Goal: Task Accomplishment & Management: Manage account settings

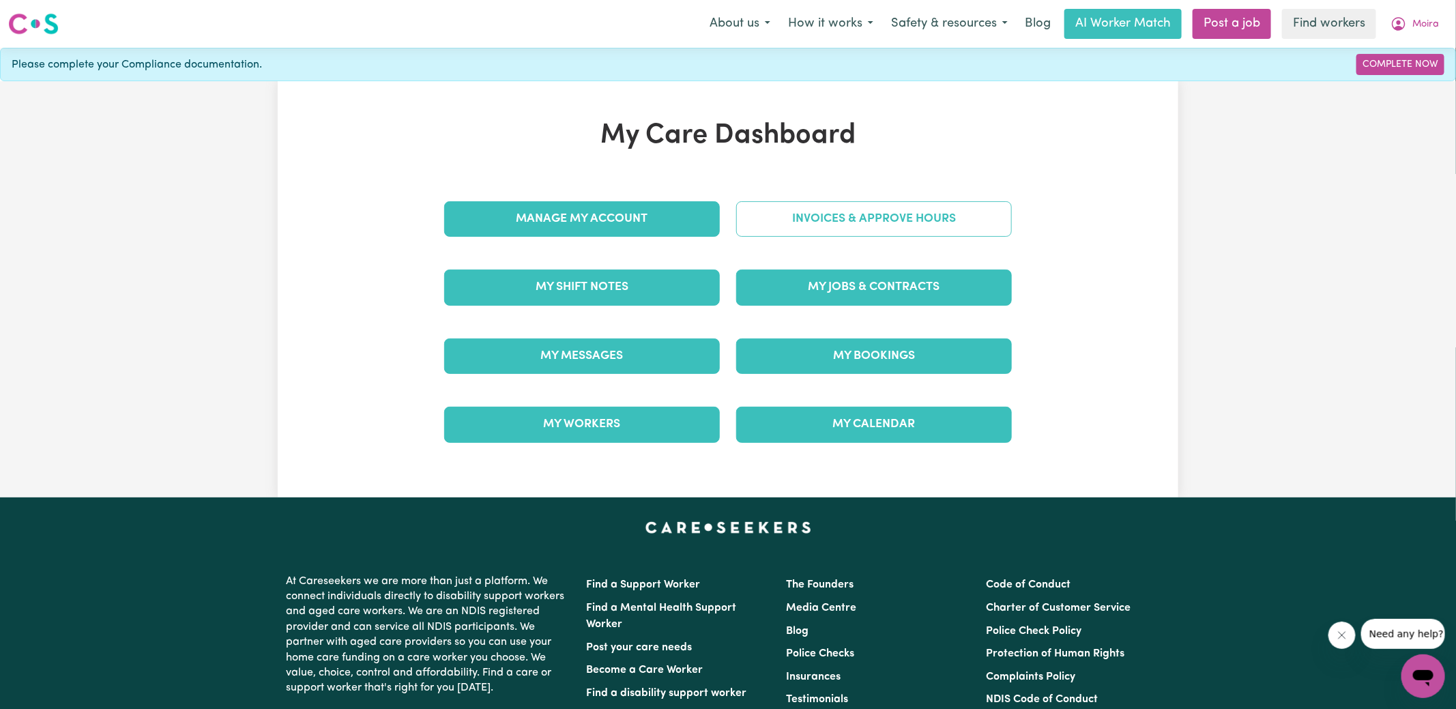
click at [751, 222] on link "Invoices & Approve Hours" at bounding box center [874, 218] width 276 height 35
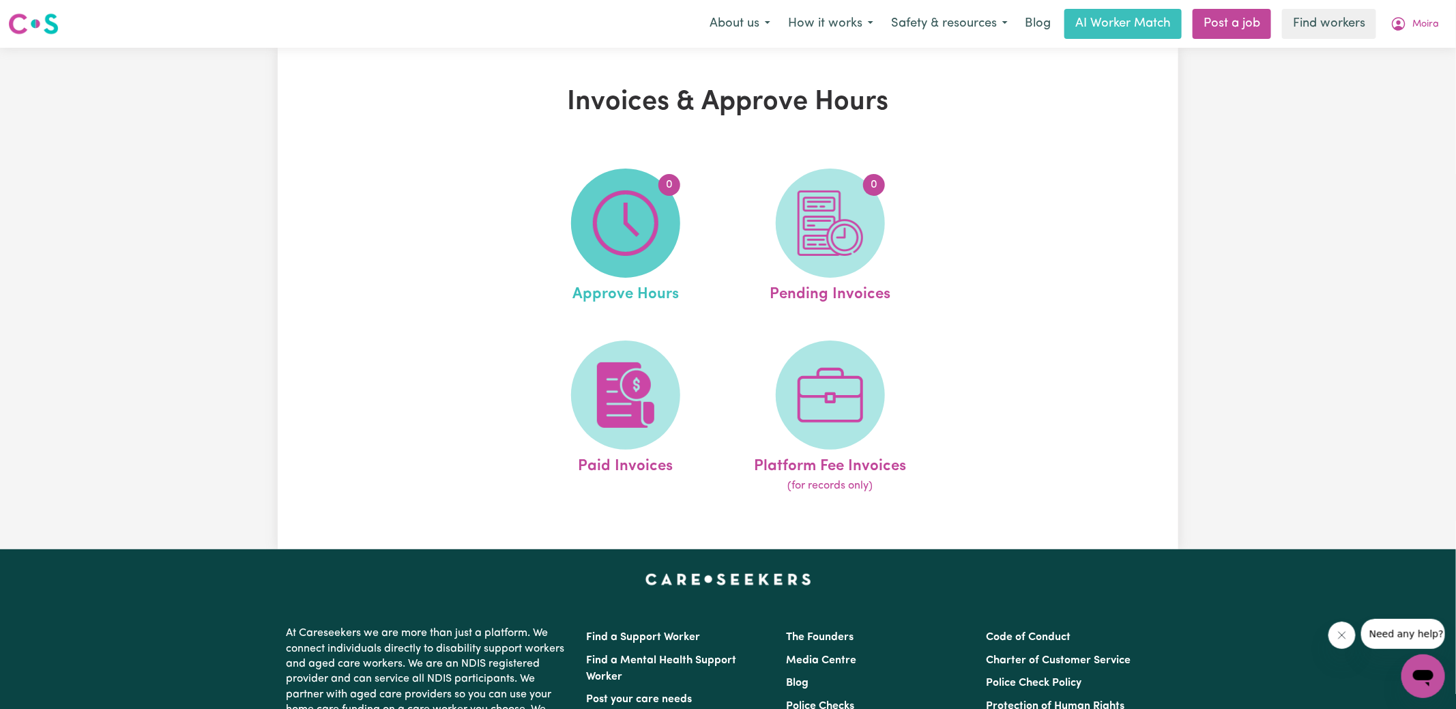
click at [624, 226] on img at bounding box center [626, 223] width 66 height 66
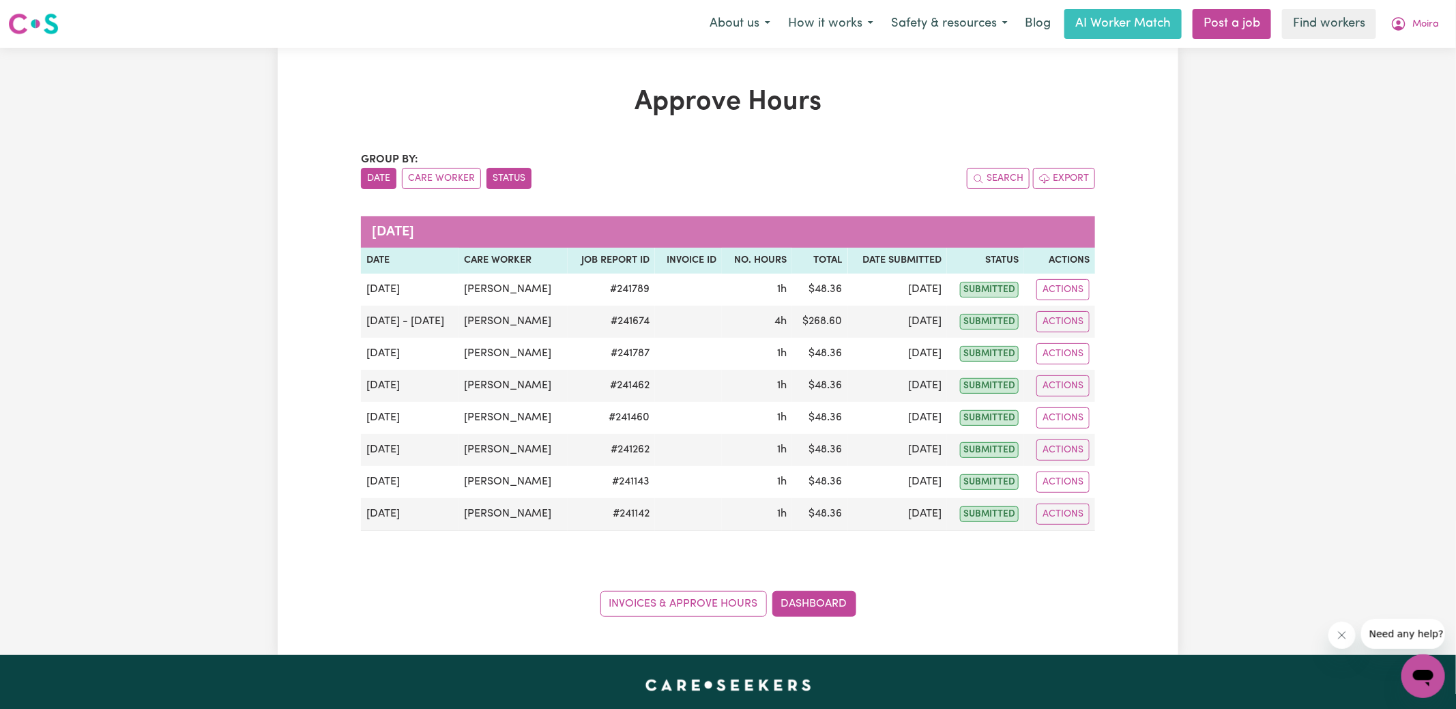
click at [523, 174] on button "Status" at bounding box center [509, 178] width 45 height 21
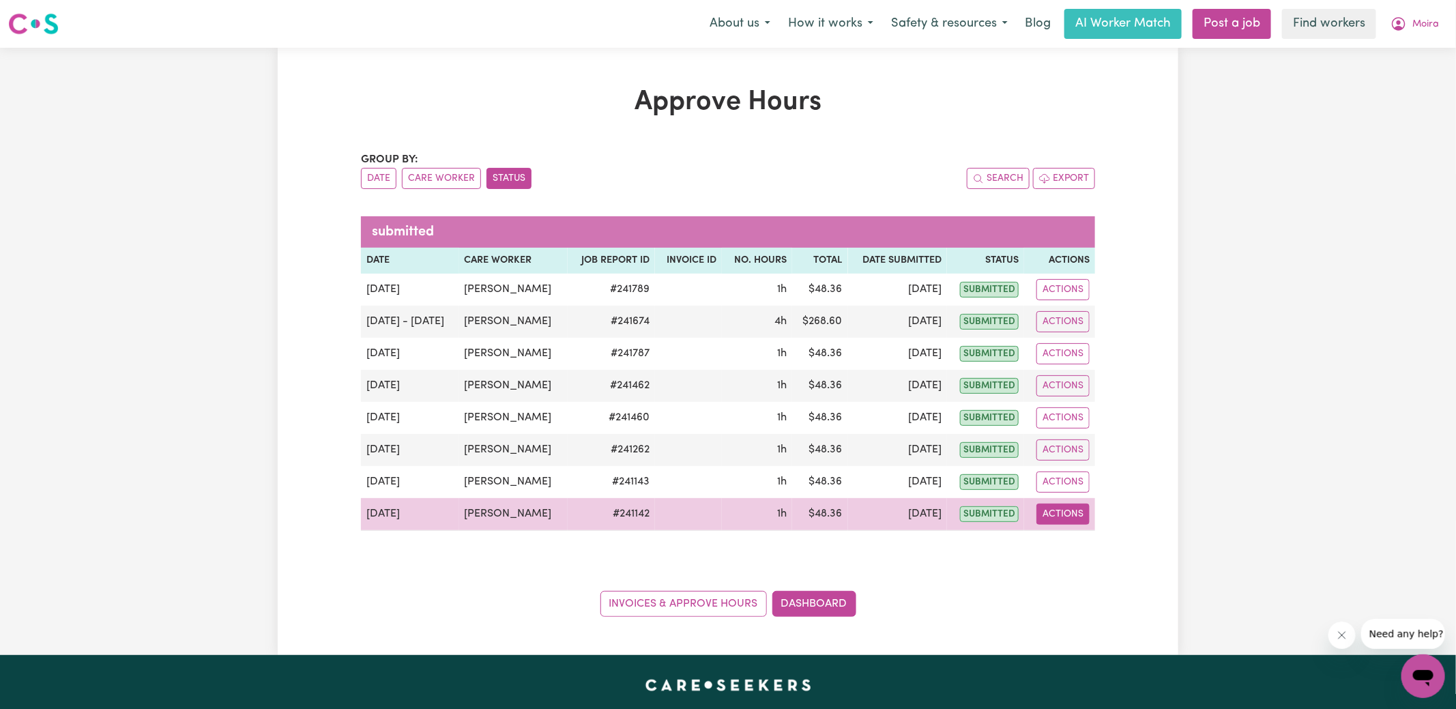
click at [1078, 515] on button "Actions" at bounding box center [1063, 514] width 53 height 21
click at [1099, 543] on link "View Job Report" at bounding box center [1097, 545] width 117 height 27
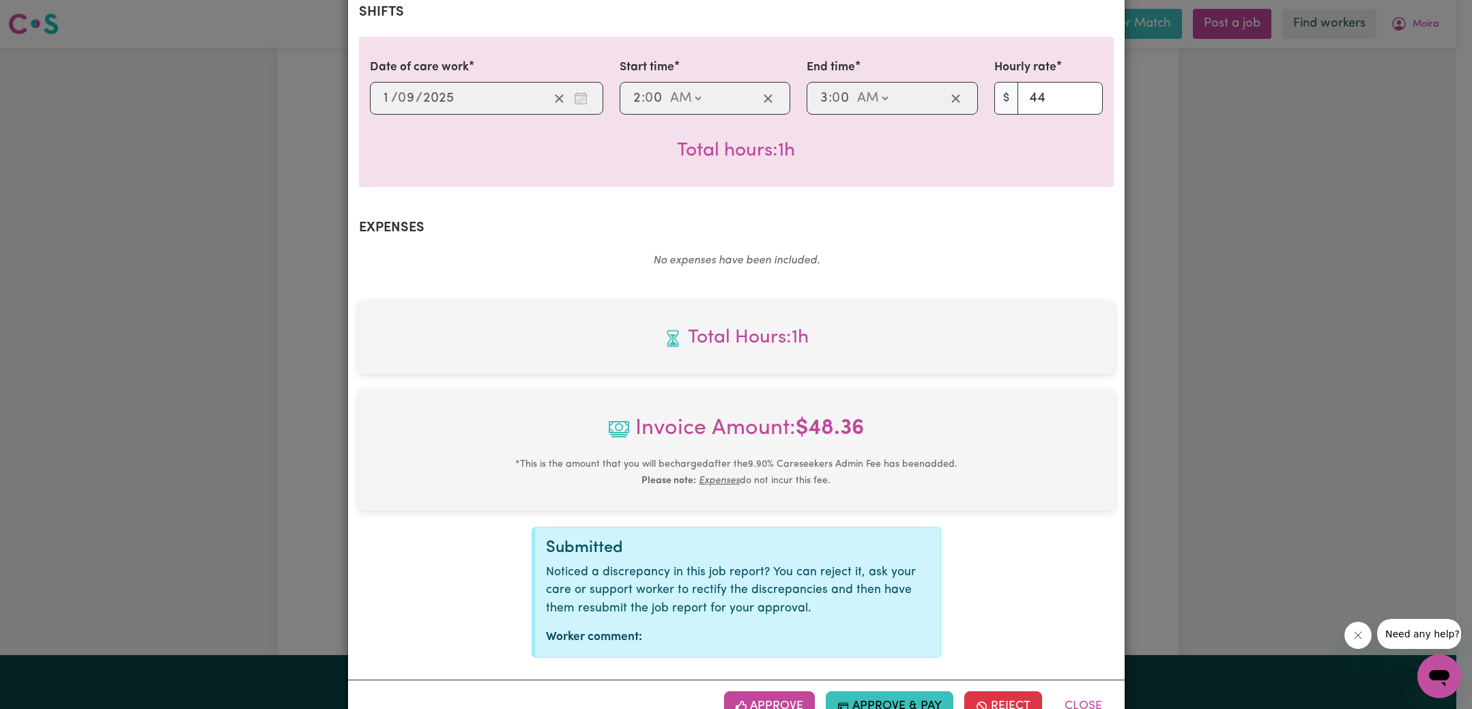
scroll to position [359, 0]
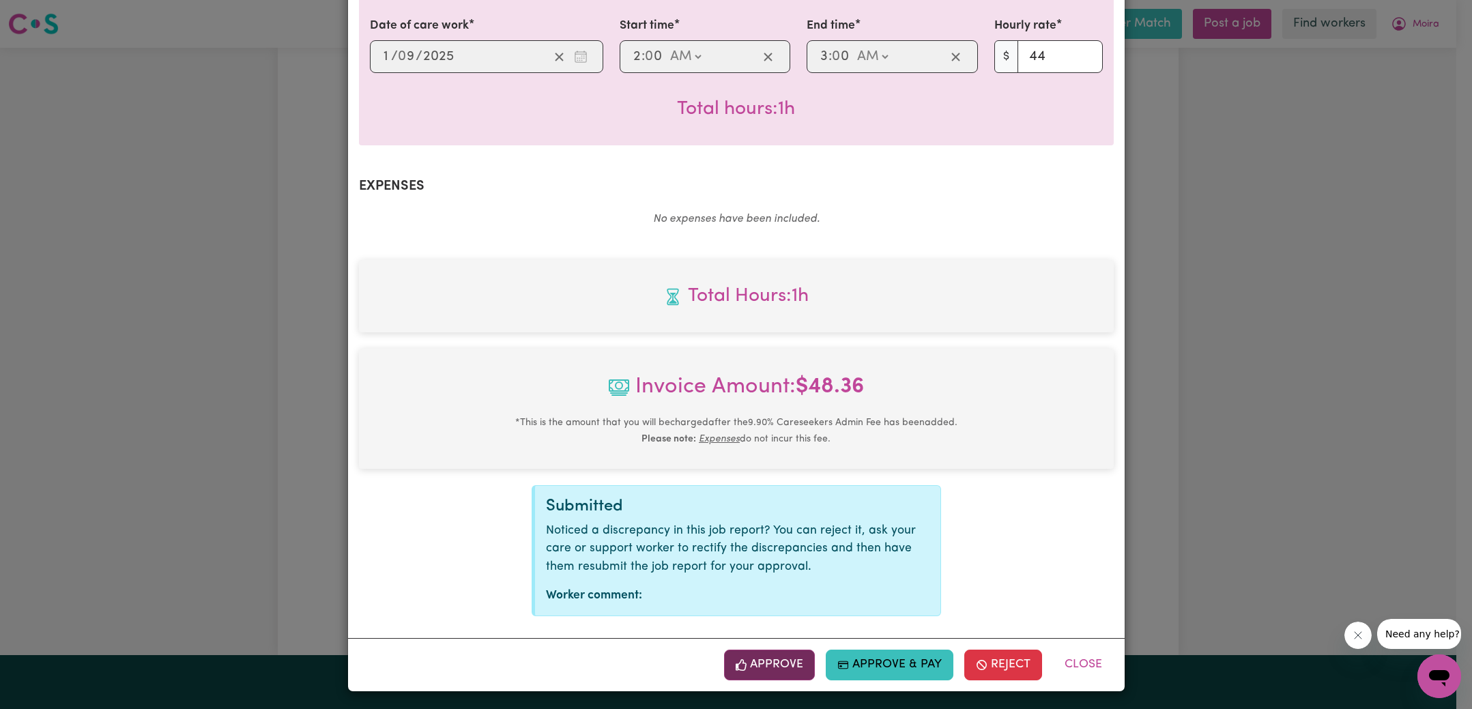
click at [745, 667] on button "Approve" at bounding box center [769, 665] width 91 height 30
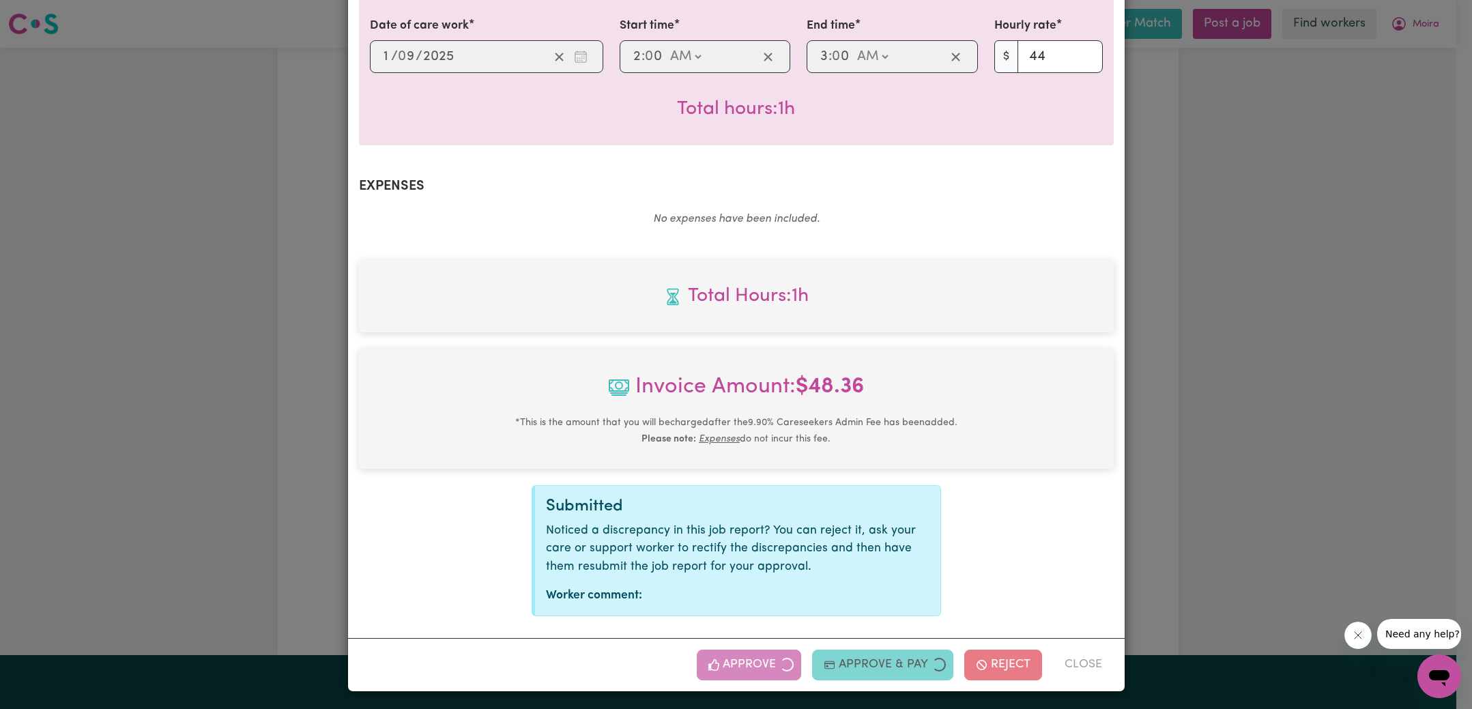
click at [1255, 414] on div "Job Report # 241142 - [PERSON_NAME] Summary Job report # 241142 Client name: [P…" at bounding box center [736, 354] width 1472 height 709
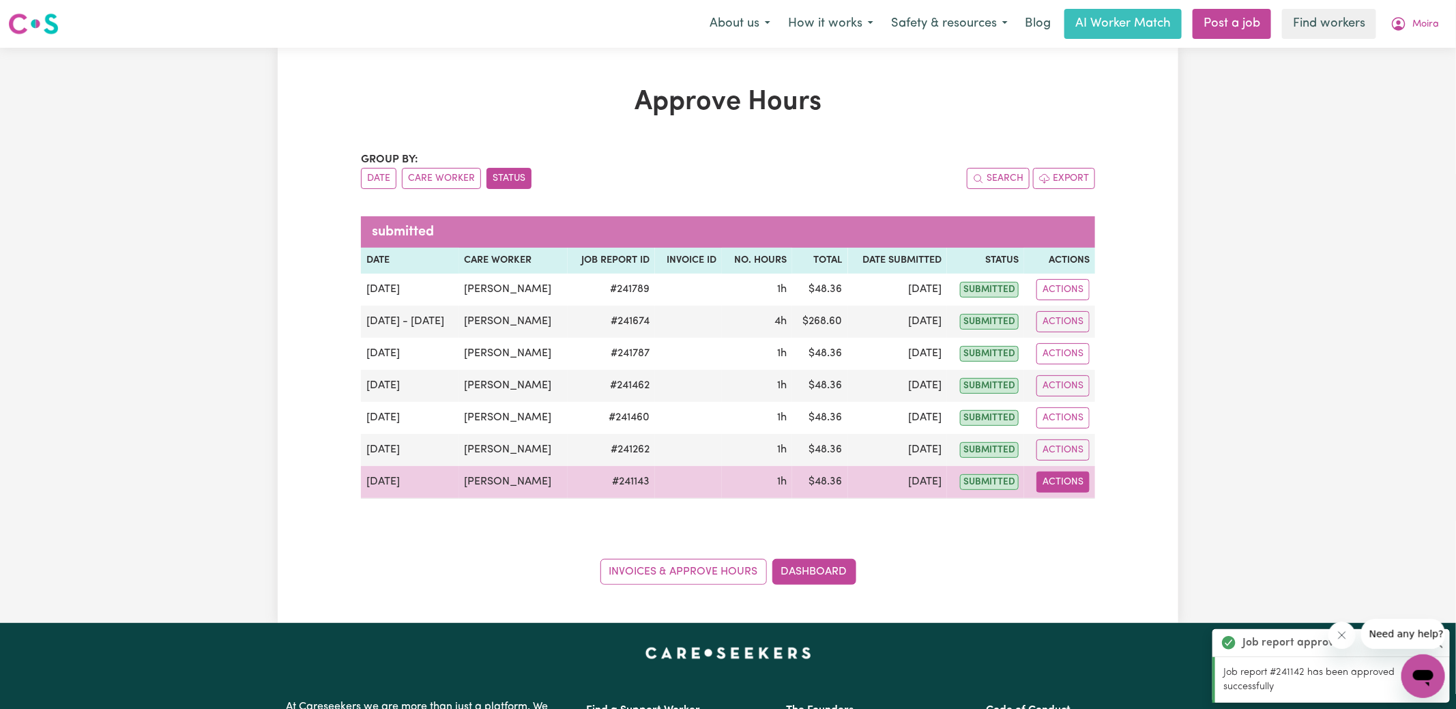
click at [1058, 478] on button "Actions" at bounding box center [1063, 482] width 53 height 21
click at [1085, 506] on link "View Job Report" at bounding box center [1097, 513] width 117 height 27
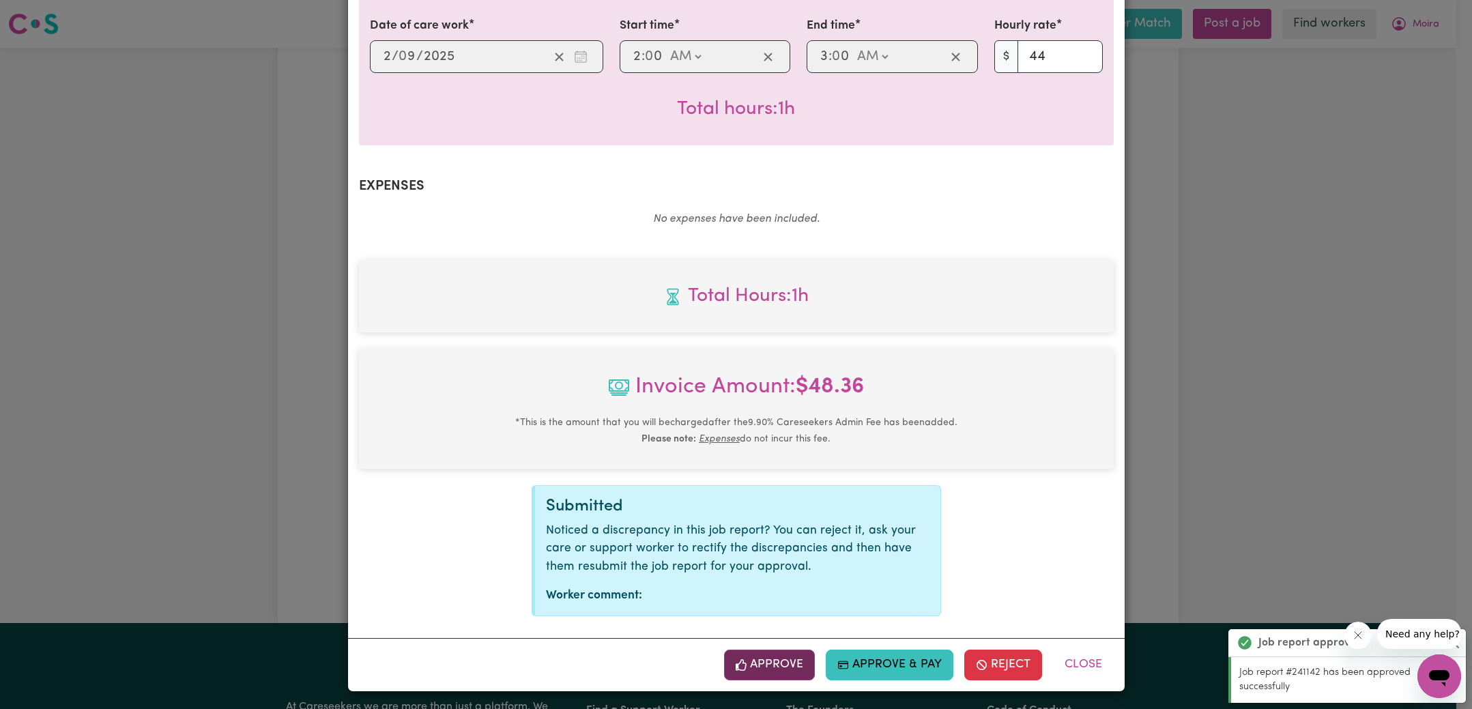
click at [788, 672] on button "Approve" at bounding box center [769, 665] width 91 height 30
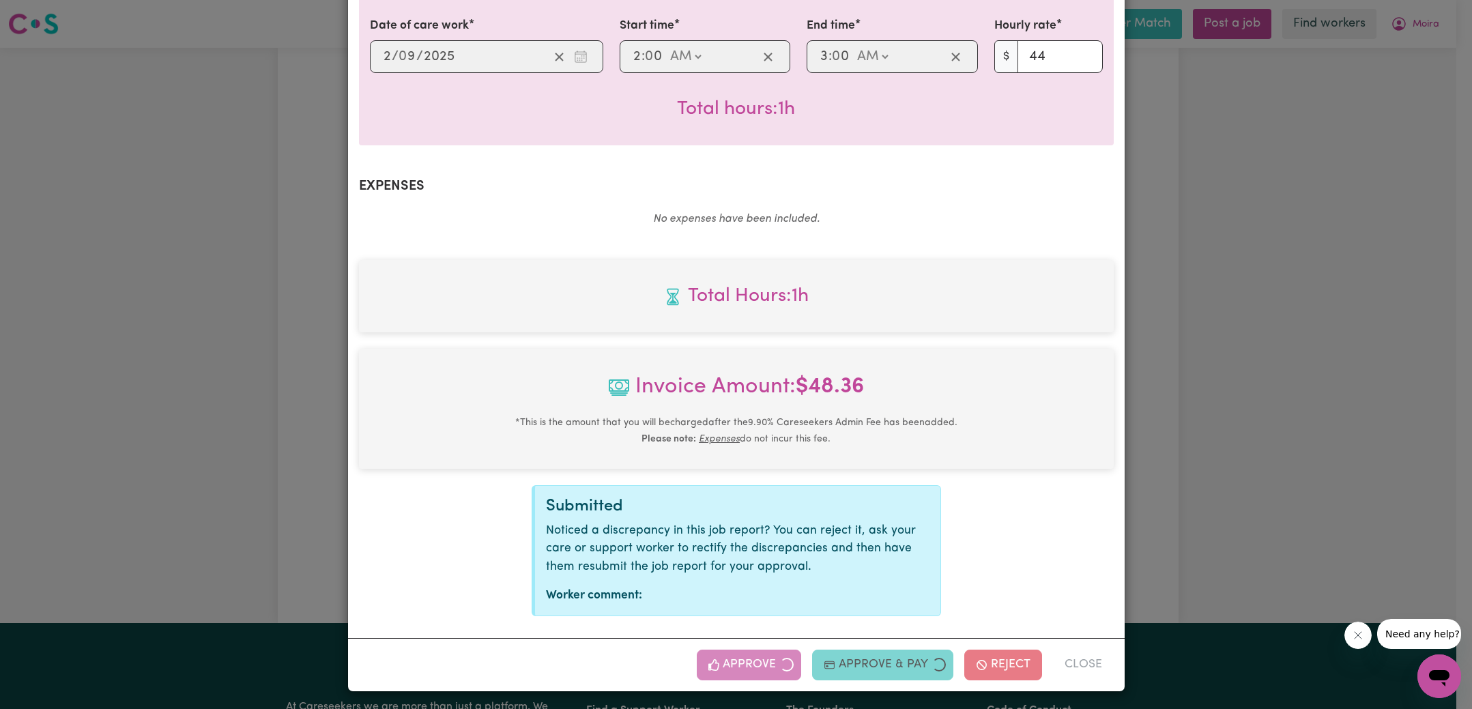
click at [1180, 429] on div "Job Report # 241143 - [PERSON_NAME] Summary Job report # 241143 Client name: [P…" at bounding box center [736, 354] width 1472 height 709
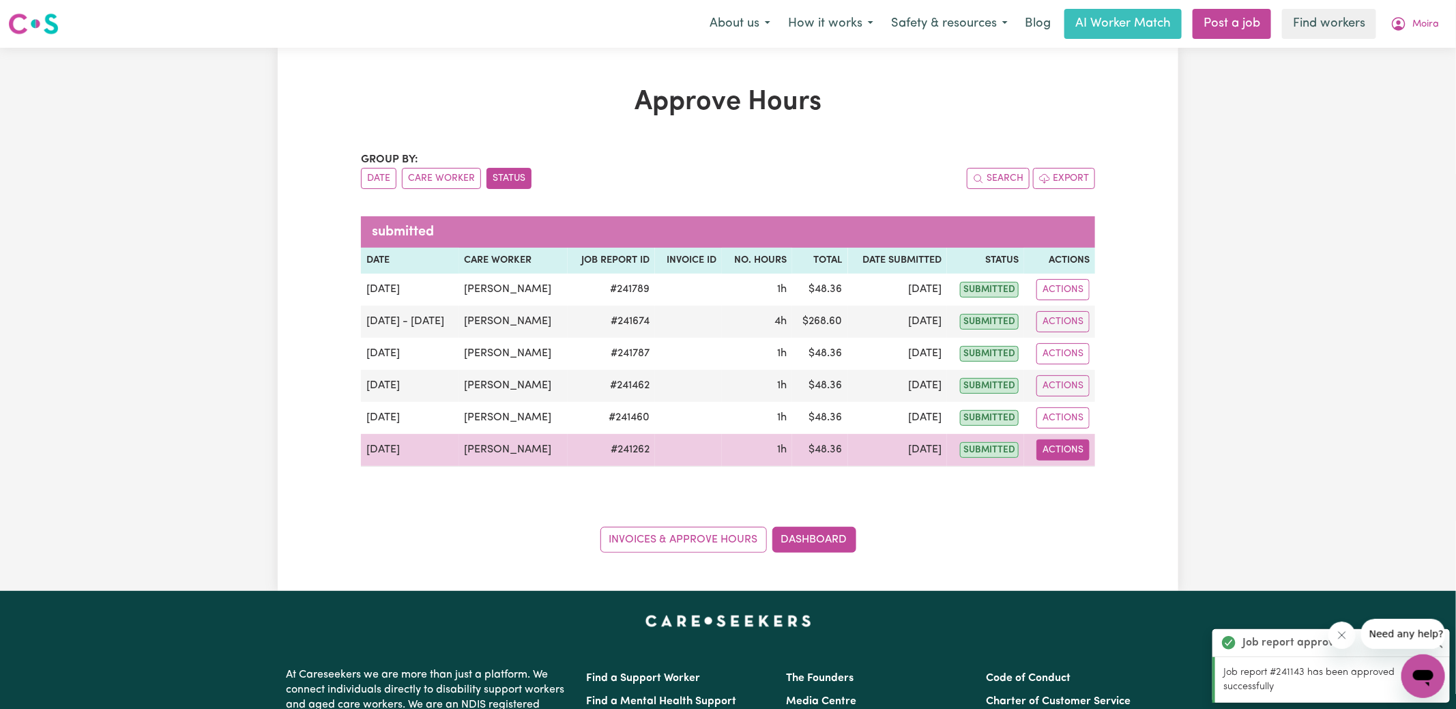
click at [1084, 452] on button "Actions" at bounding box center [1063, 450] width 53 height 21
click at [1082, 482] on link "View Job Report" at bounding box center [1097, 480] width 117 height 27
select select "pm"
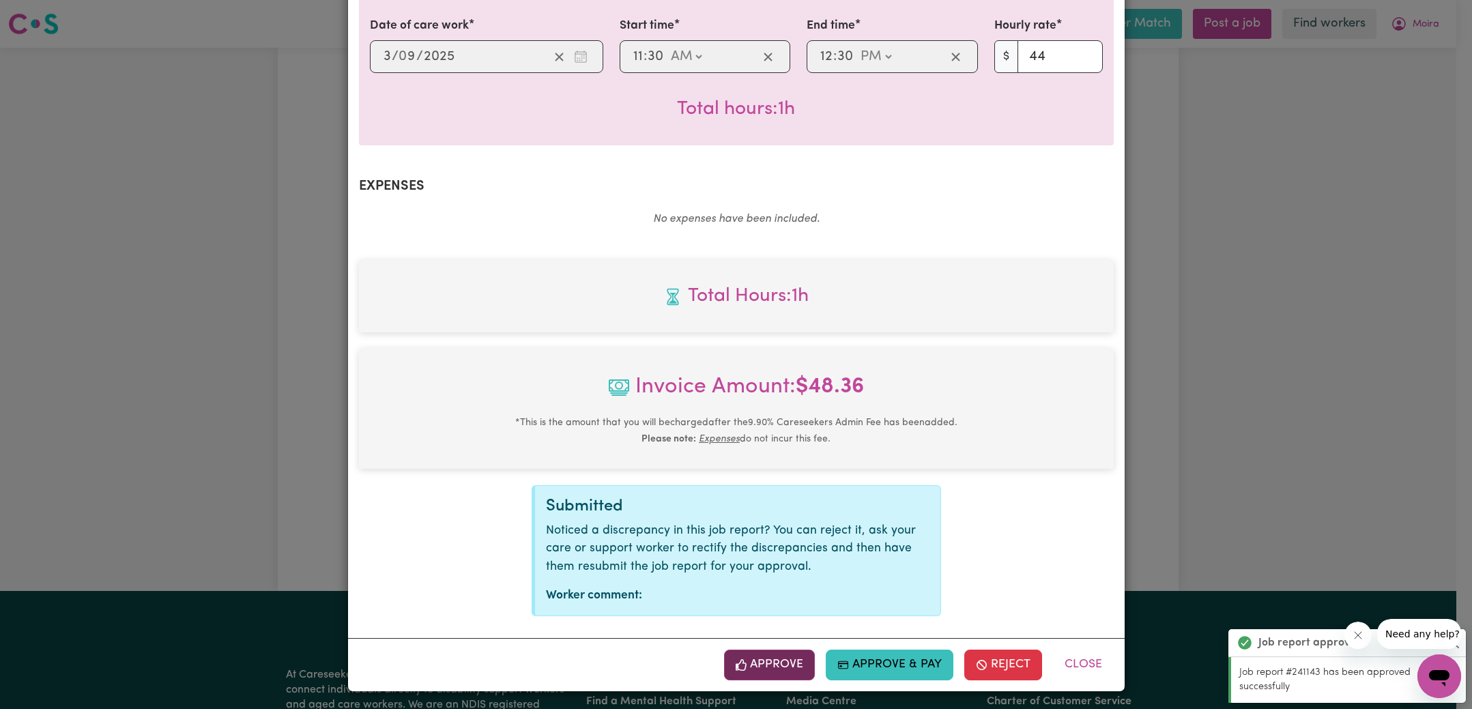
click at [776, 664] on button "Approve" at bounding box center [769, 665] width 91 height 30
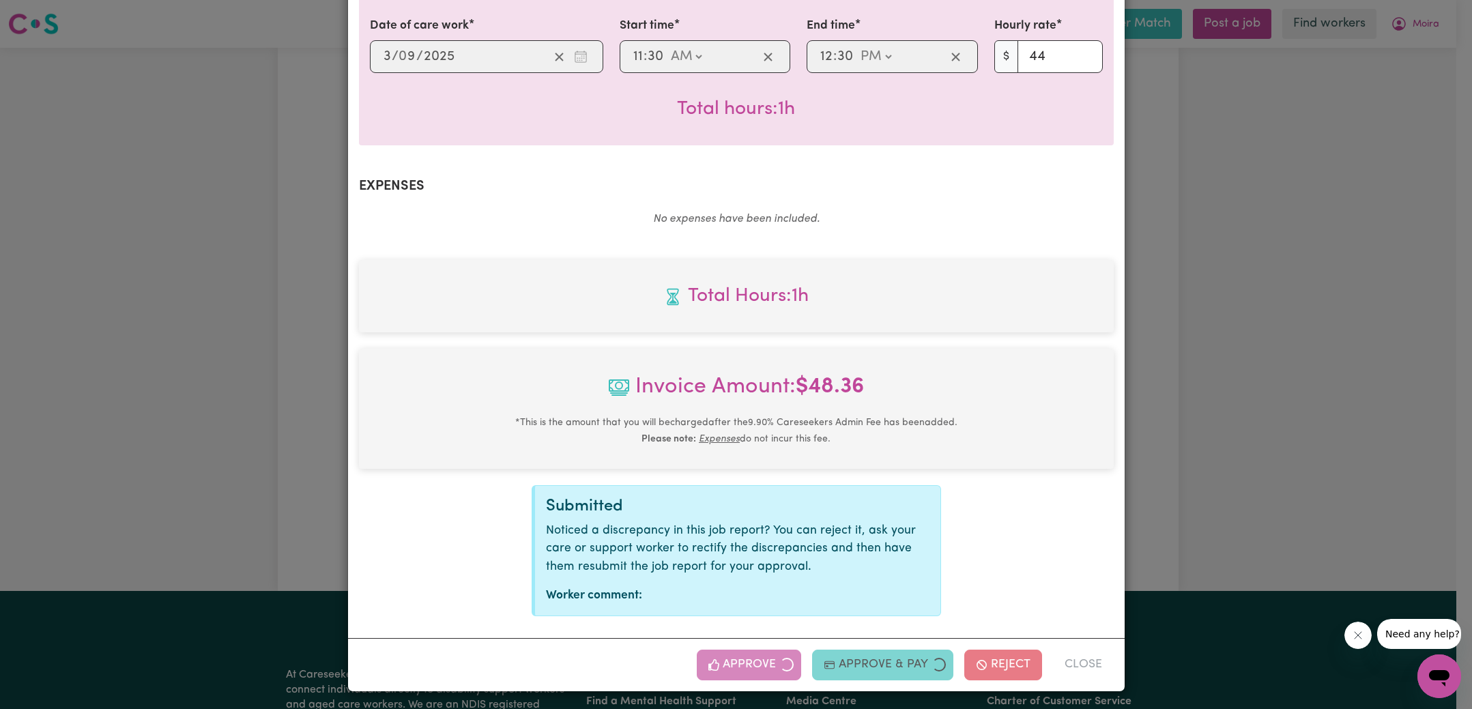
click at [1264, 455] on div "Job Report # 241262 - [PERSON_NAME] Summary Job report # 241262 Client name: [P…" at bounding box center [736, 354] width 1472 height 709
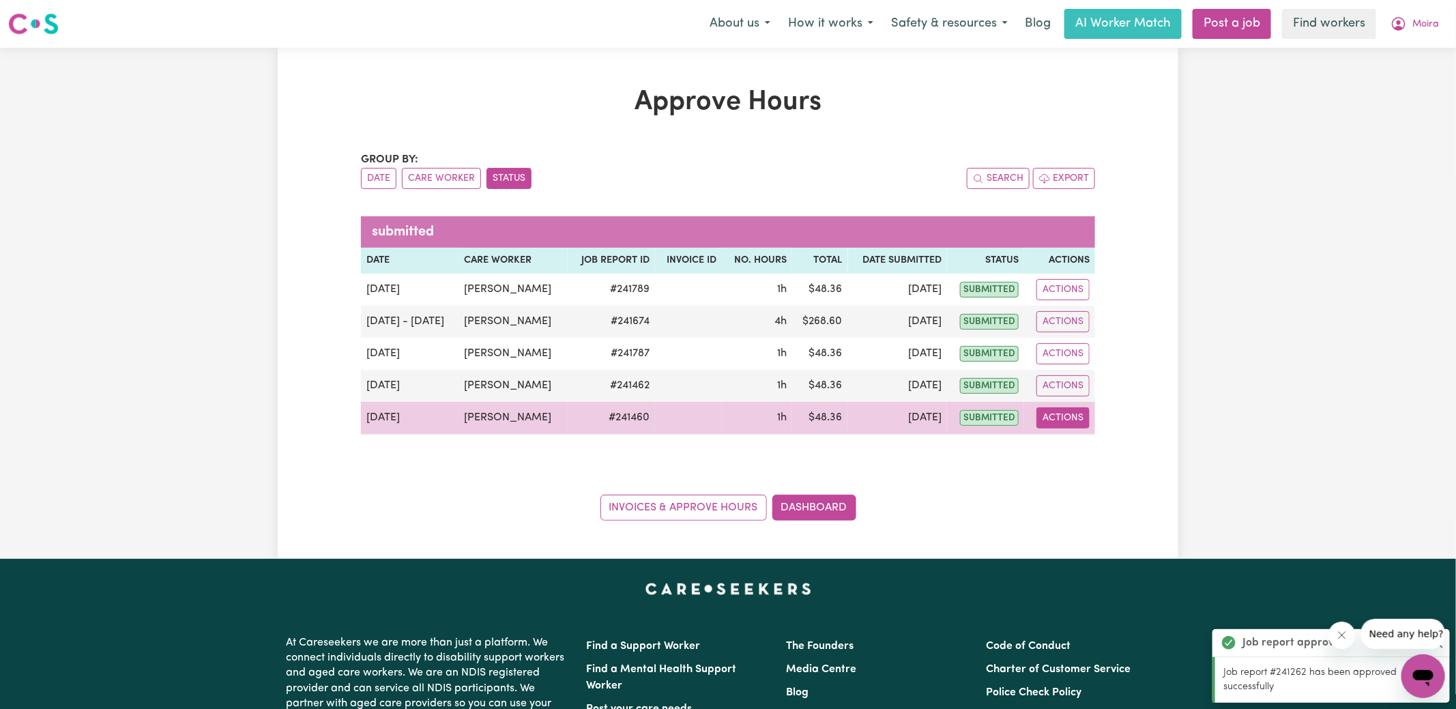
click at [1071, 418] on button "Actions" at bounding box center [1063, 417] width 53 height 21
click at [1090, 441] on link "View Job Report" at bounding box center [1097, 448] width 117 height 27
select select "pm"
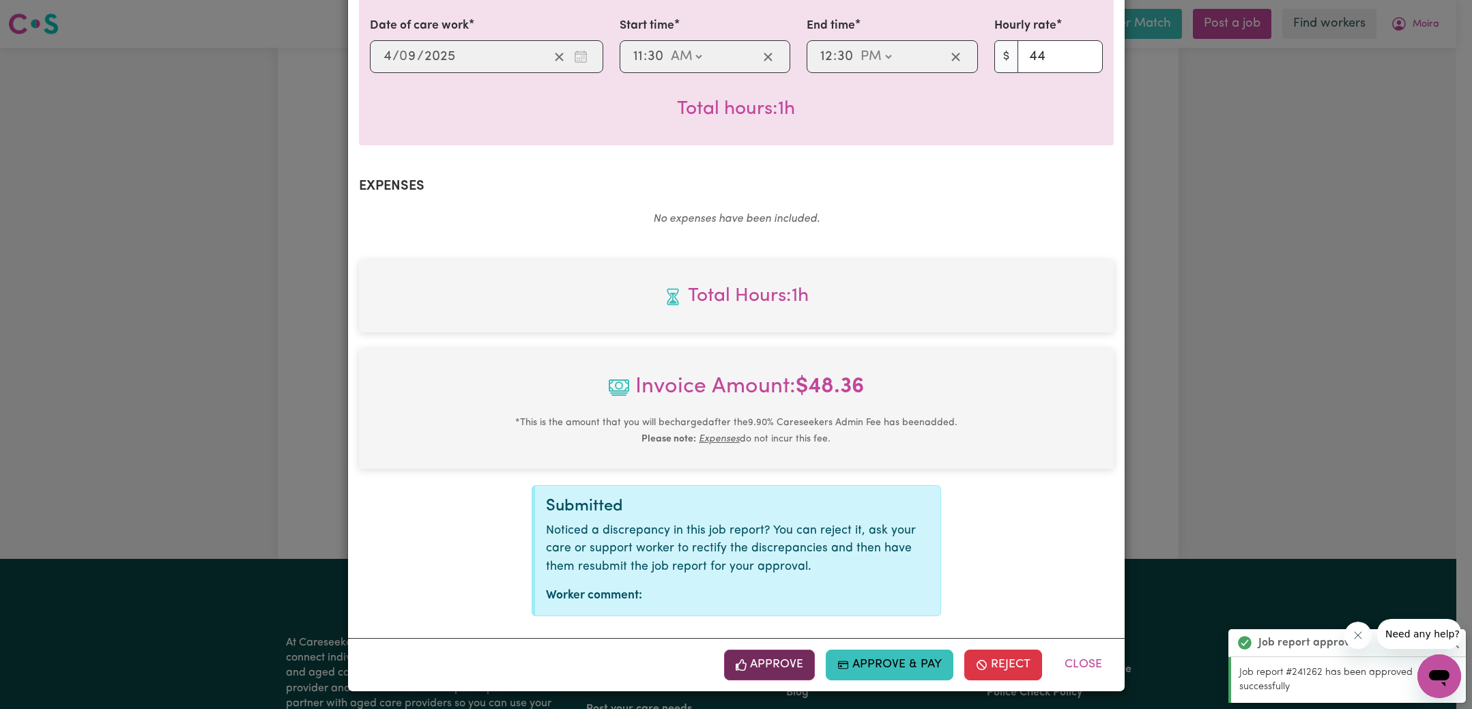
click at [781, 664] on button "Approve" at bounding box center [769, 665] width 91 height 30
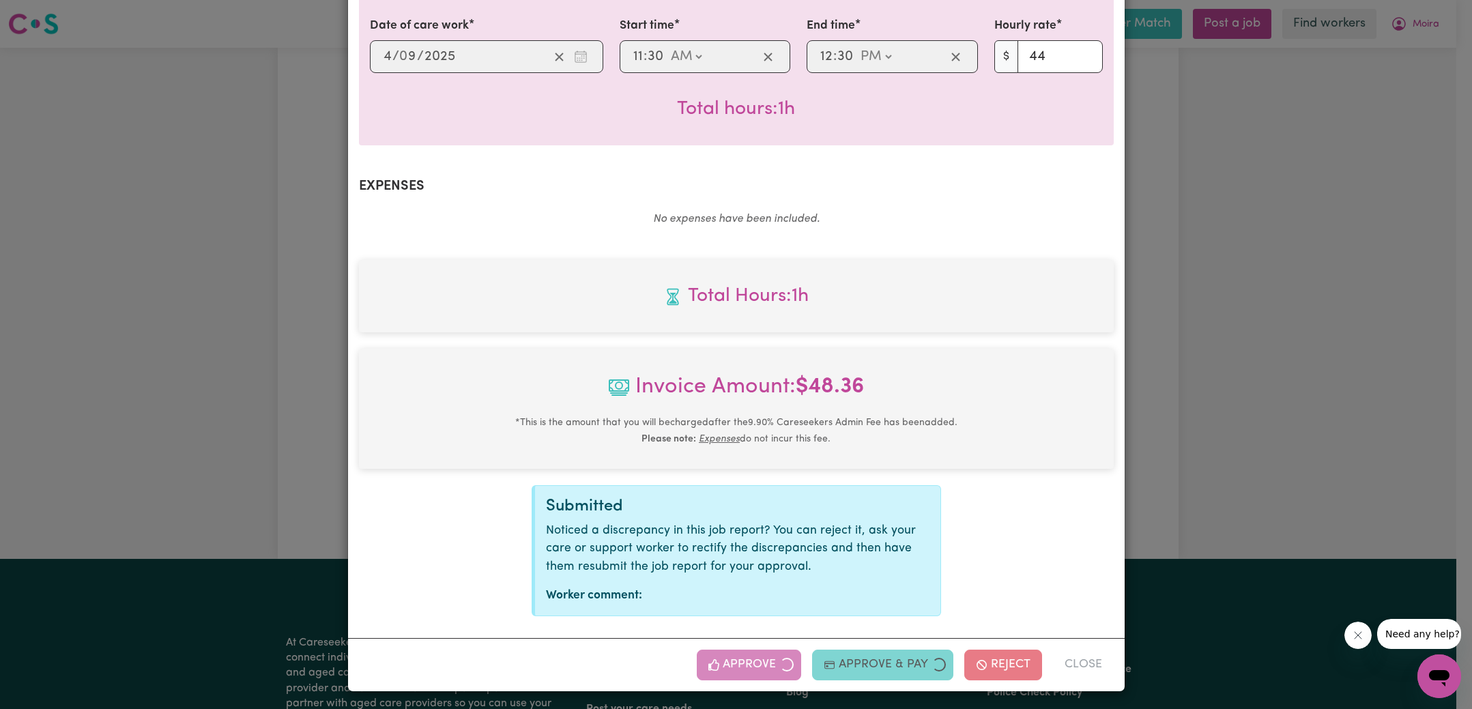
click at [1349, 444] on div "Job Report # 241460 - [PERSON_NAME] Summary Job report # 241460 Client name: [P…" at bounding box center [736, 354] width 1472 height 709
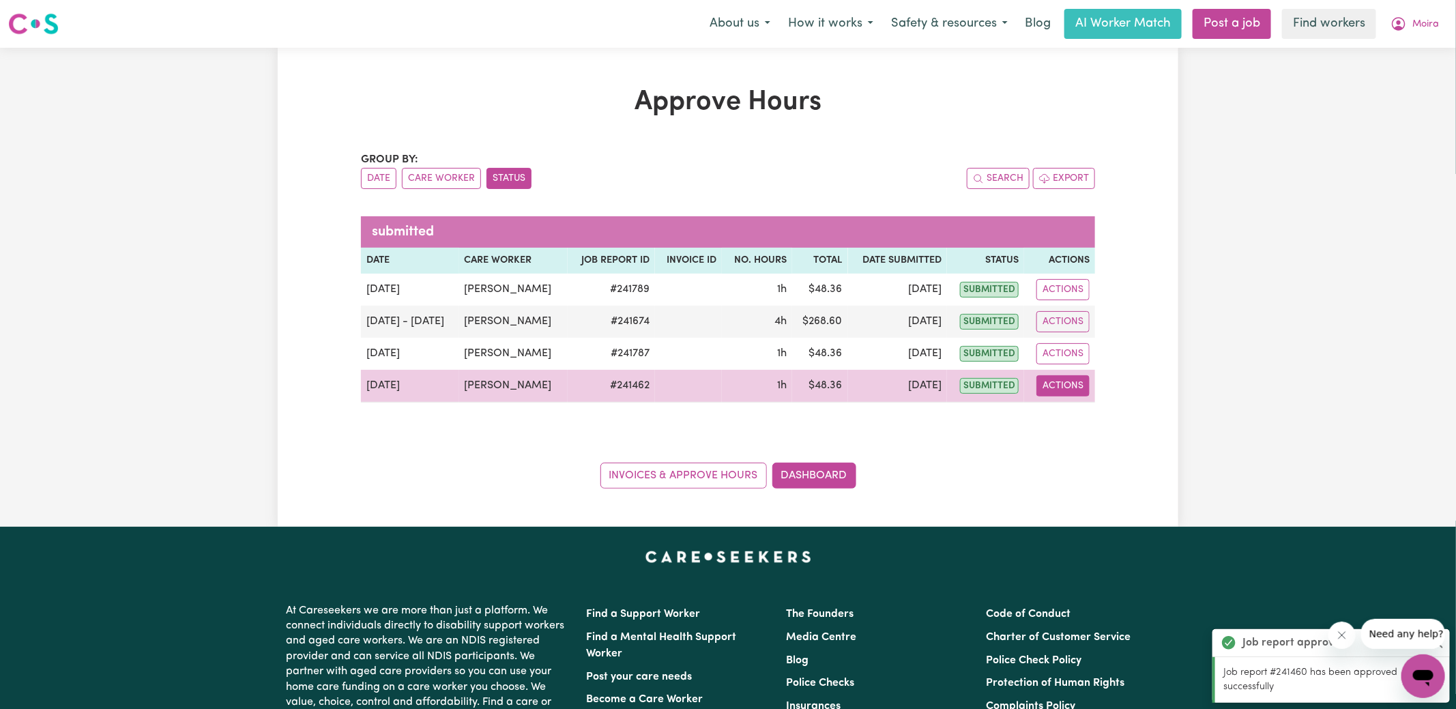
click at [1066, 389] on button "Actions" at bounding box center [1063, 385] width 53 height 21
click at [1090, 434] on div "View Job Report" at bounding box center [1098, 417] width 118 height 40
click at [1093, 419] on link "View Job Report" at bounding box center [1097, 416] width 117 height 27
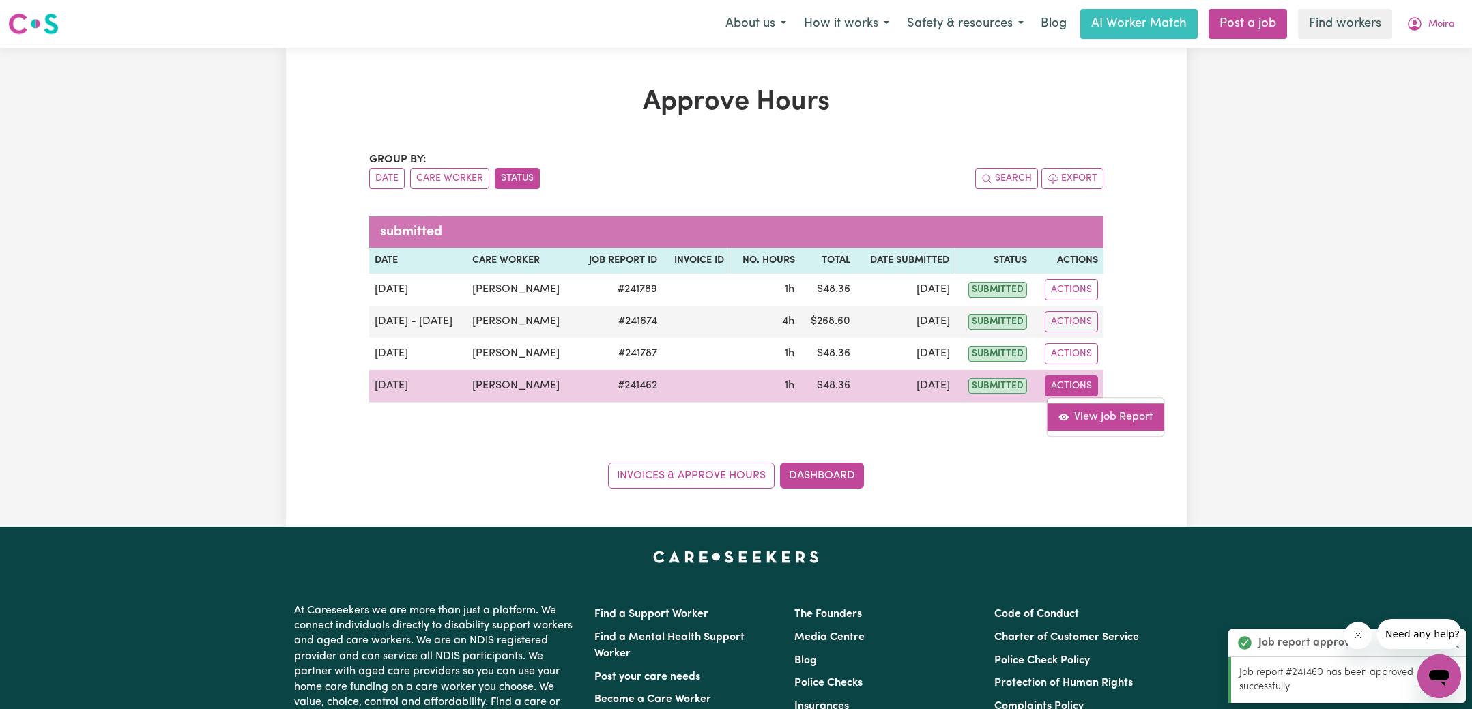
select select "pm"
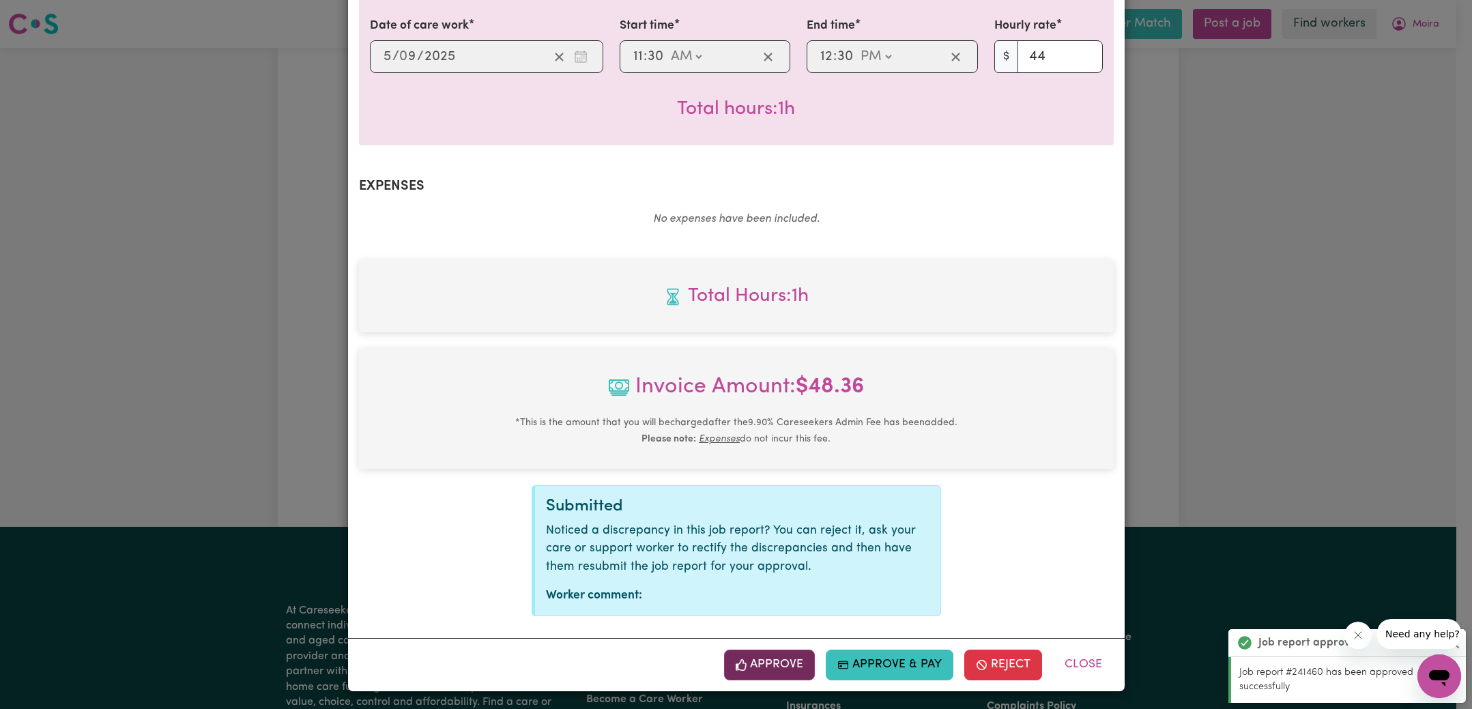
click at [783, 657] on button "Approve" at bounding box center [769, 665] width 91 height 30
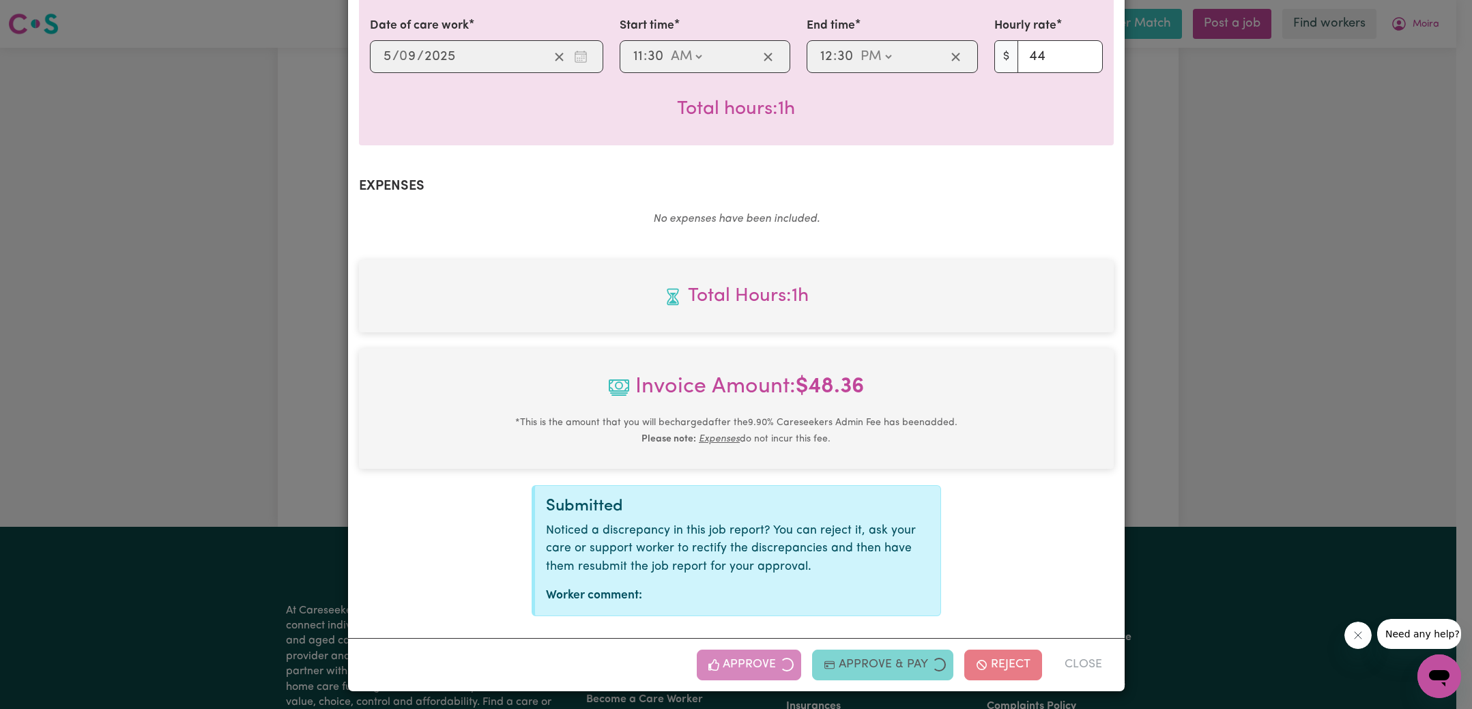
click at [1226, 401] on div "Job Report # 241462 - [PERSON_NAME] Summary Job report # 241462 Client name: [P…" at bounding box center [736, 354] width 1472 height 709
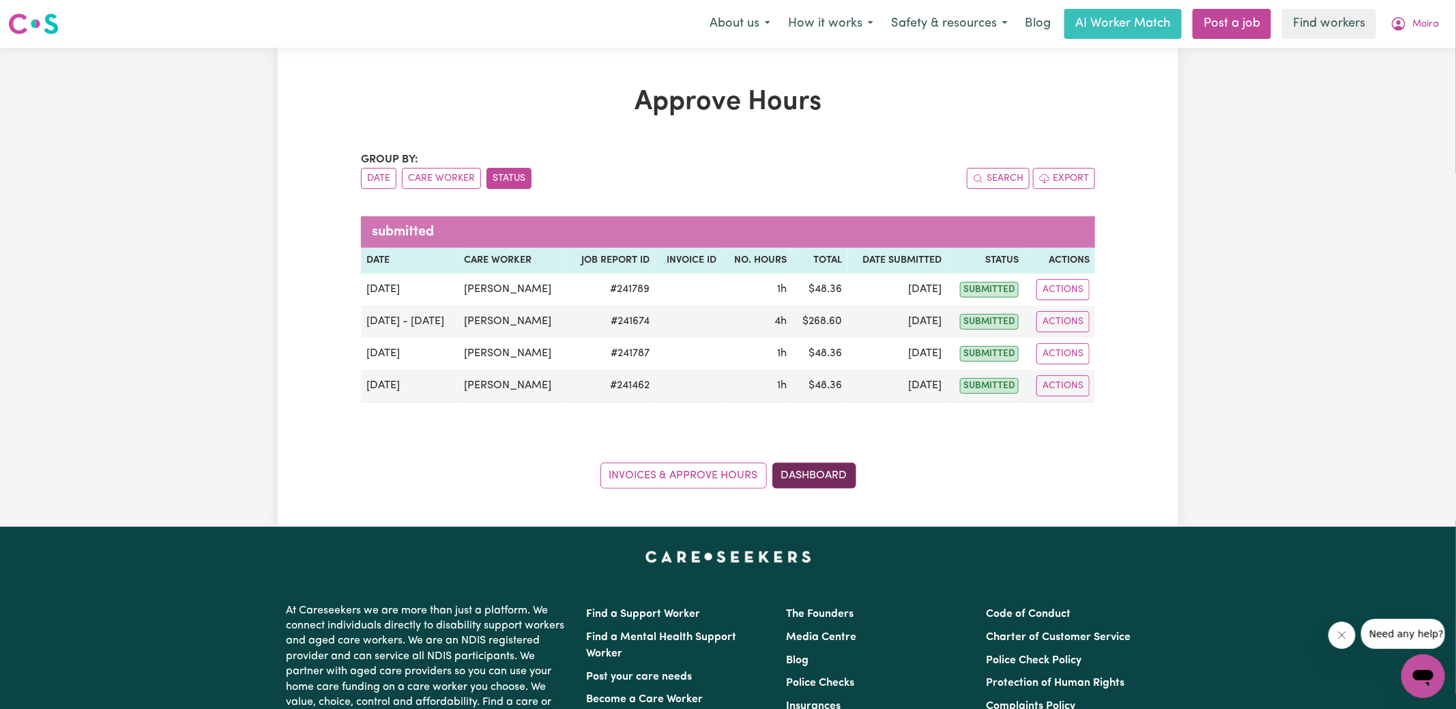
click at [824, 478] on link "Dashboard" at bounding box center [815, 476] width 84 height 26
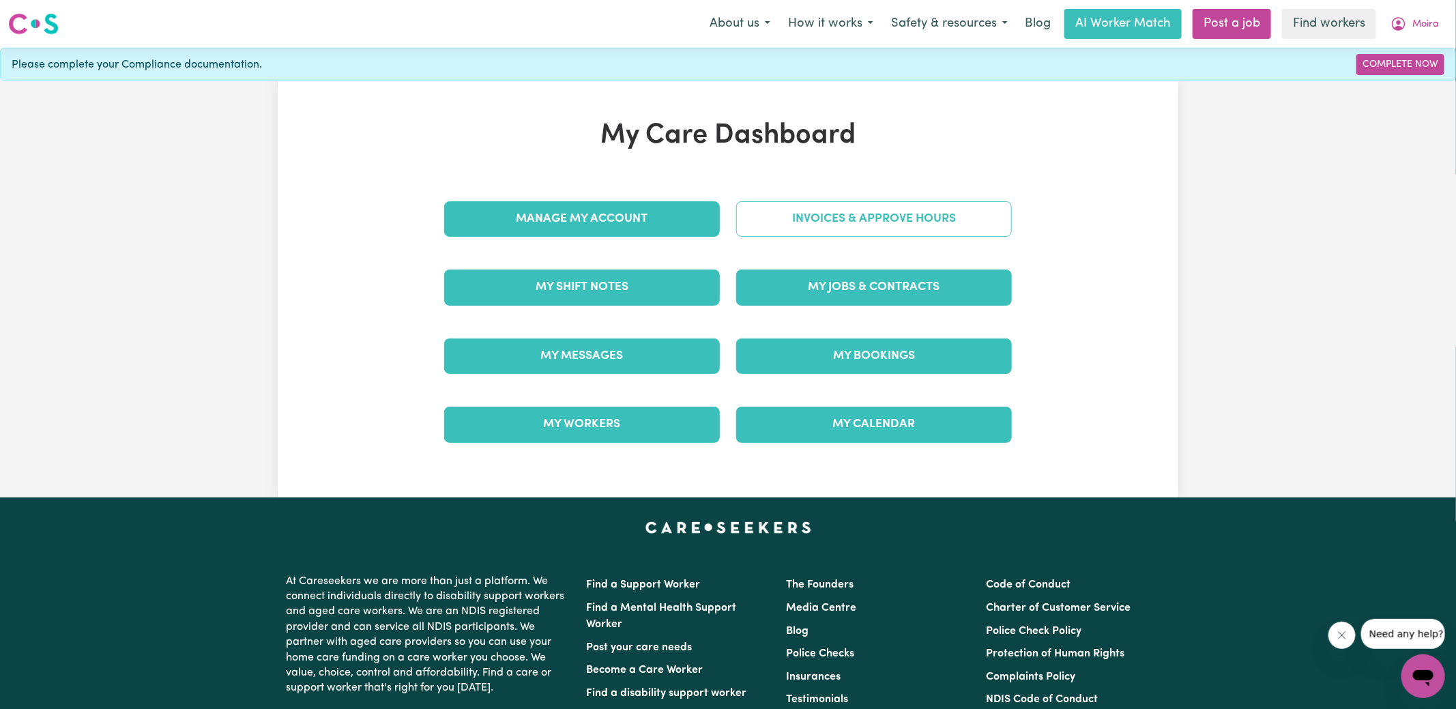
click at [839, 210] on link "Invoices & Approve Hours" at bounding box center [874, 218] width 276 height 35
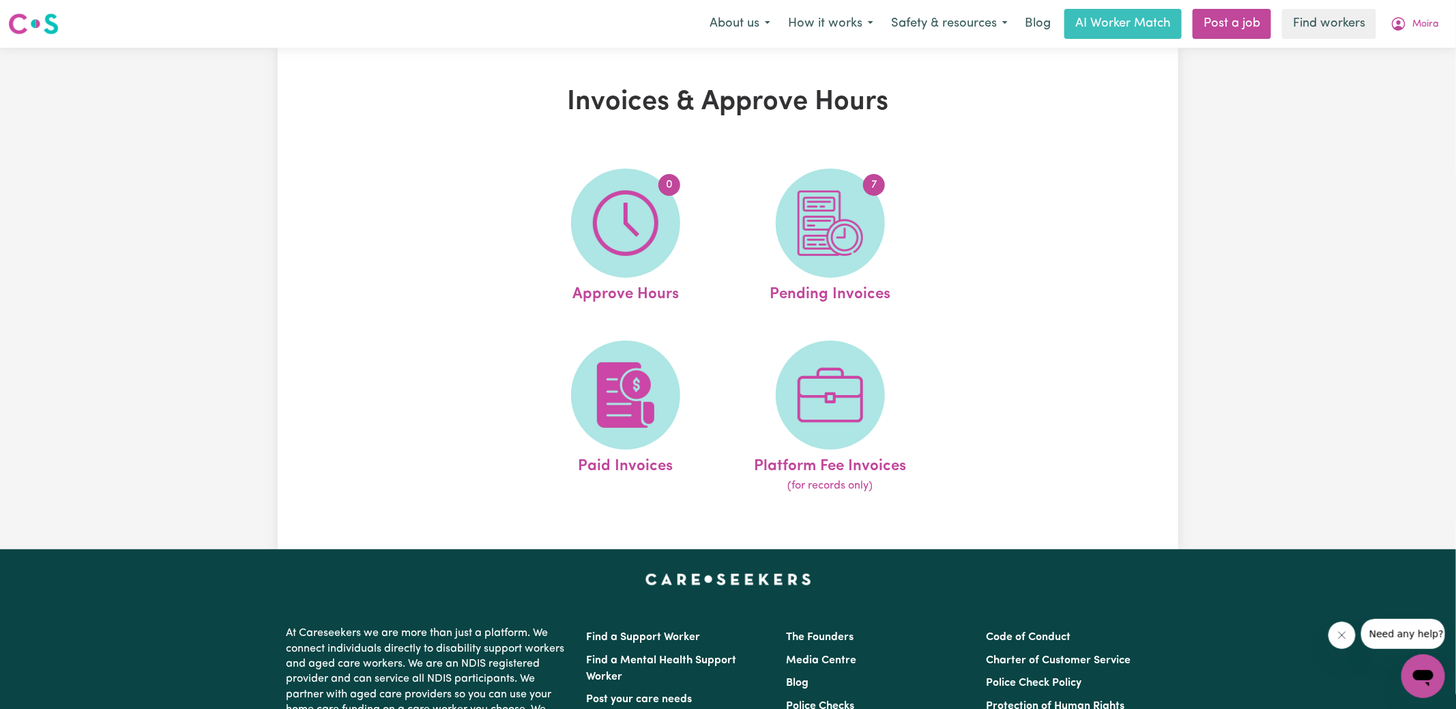
click at [856, 233] on img at bounding box center [831, 223] width 66 height 66
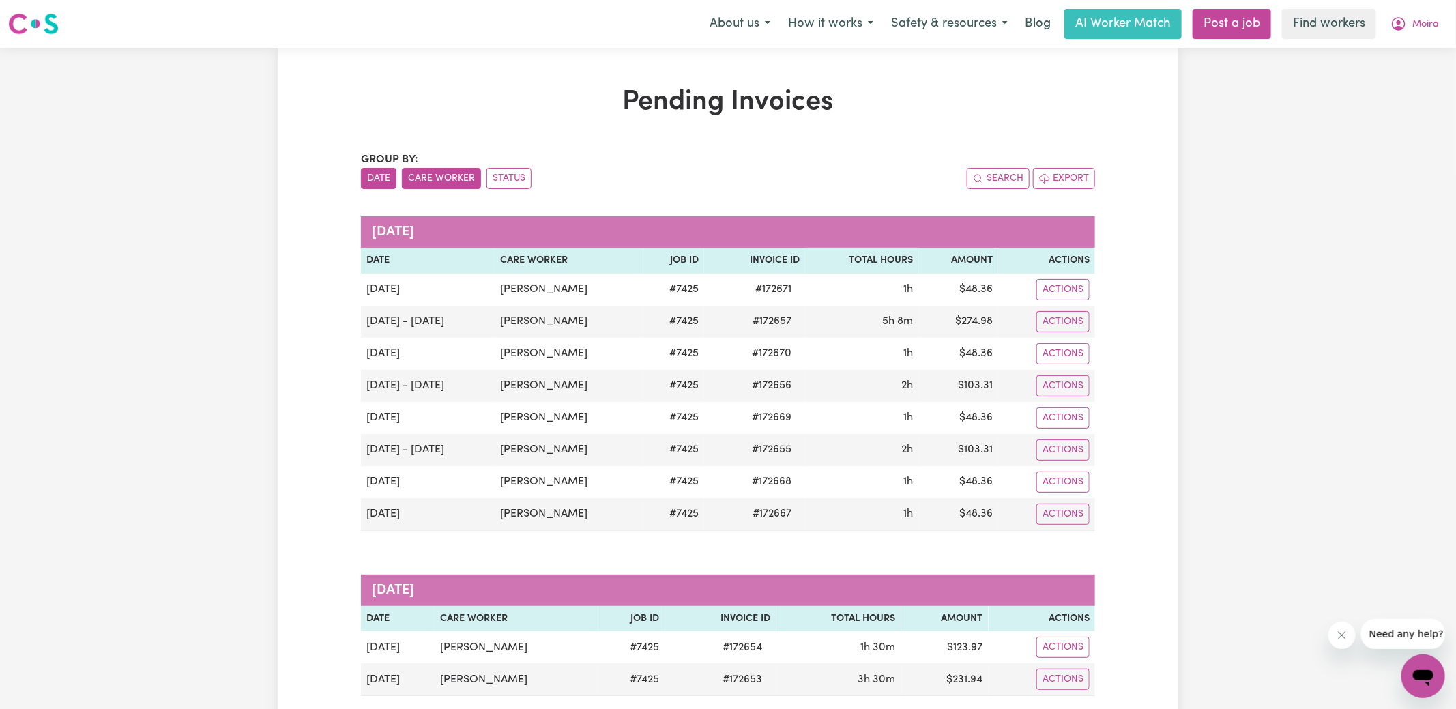
click at [454, 175] on button "Care Worker" at bounding box center [441, 178] width 79 height 21
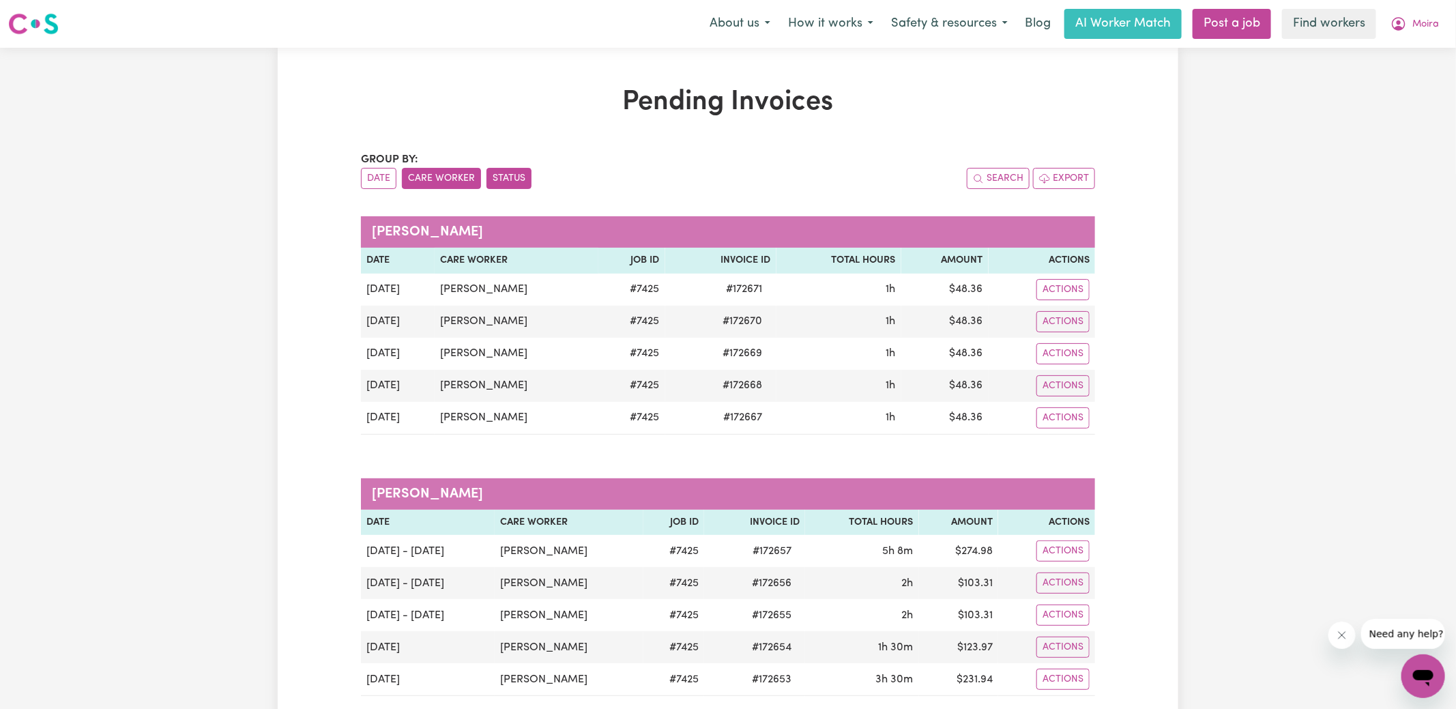
click at [500, 176] on button "Status" at bounding box center [509, 178] width 45 height 21
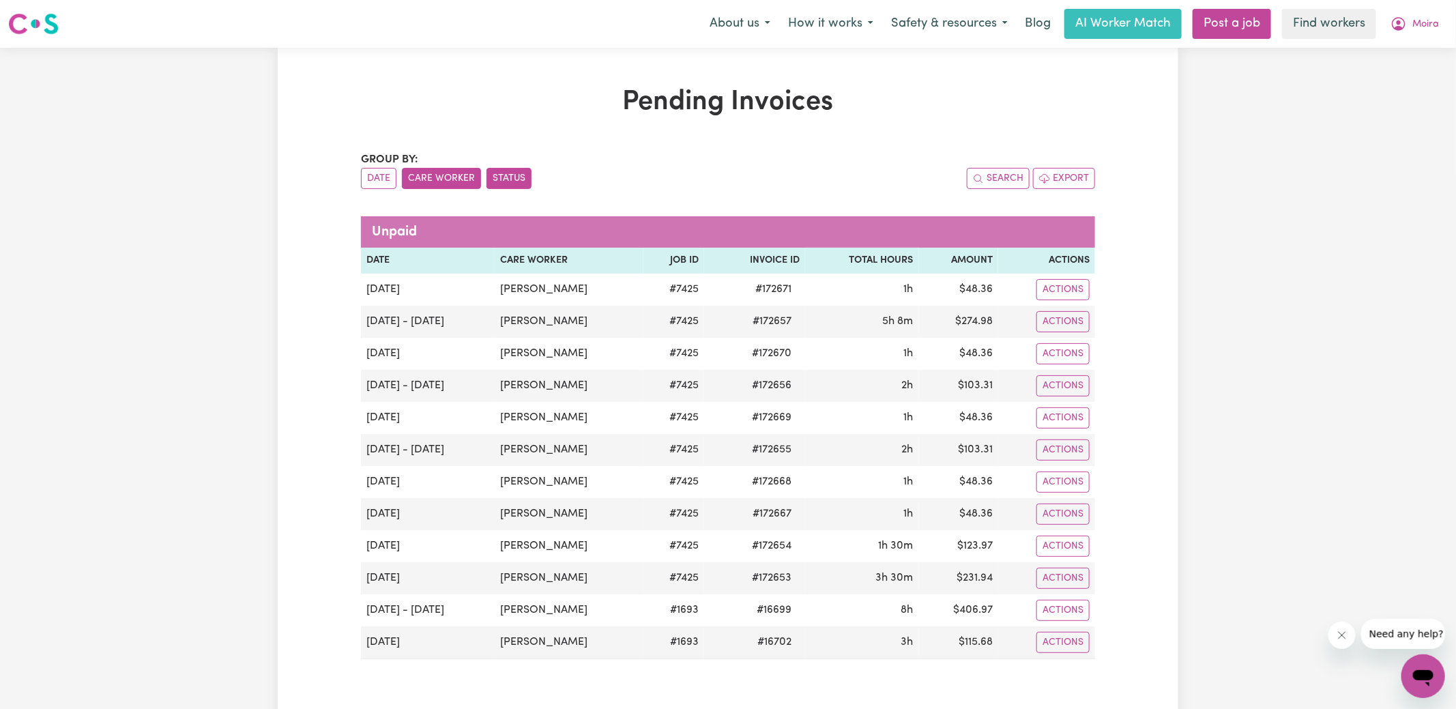
click at [440, 175] on button "Care Worker" at bounding box center [441, 178] width 79 height 21
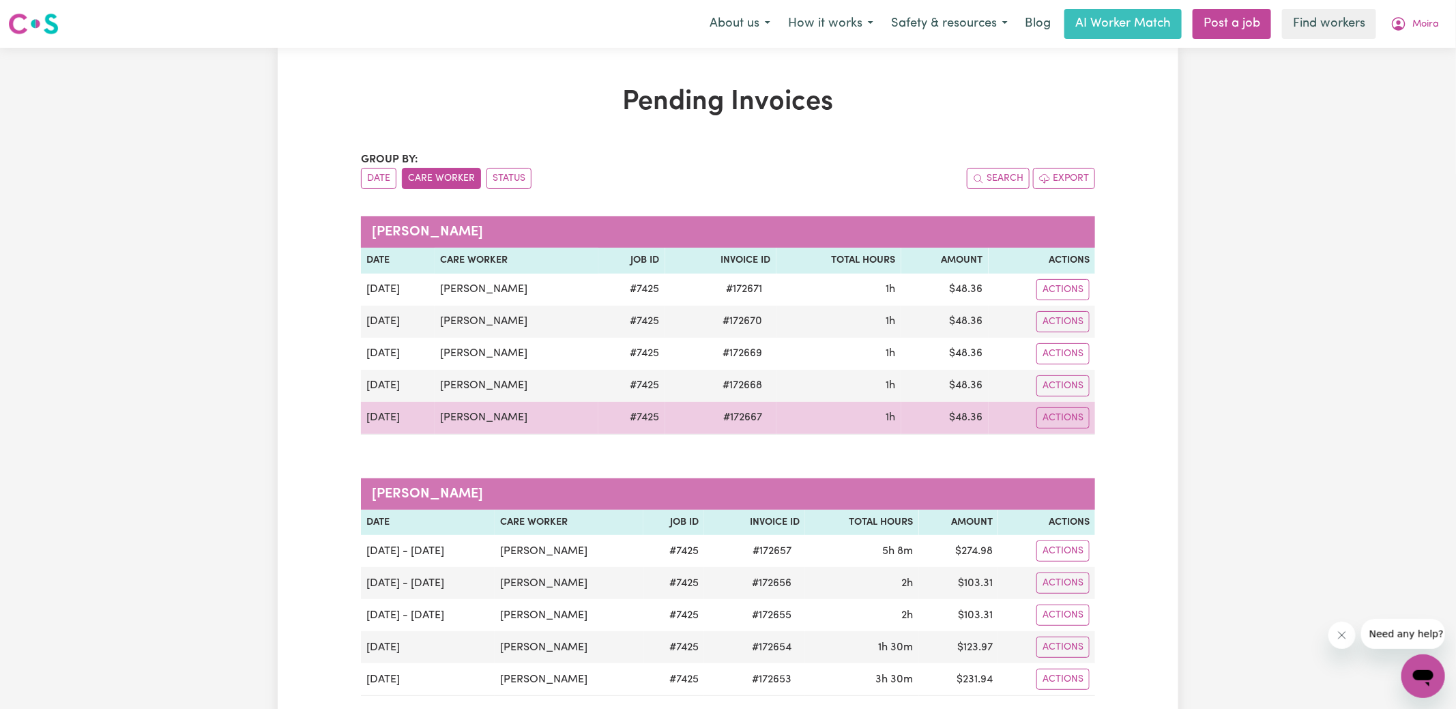
click at [738, 419] on span "# 172667" at bounding box center [743, 417] width 55 height 16
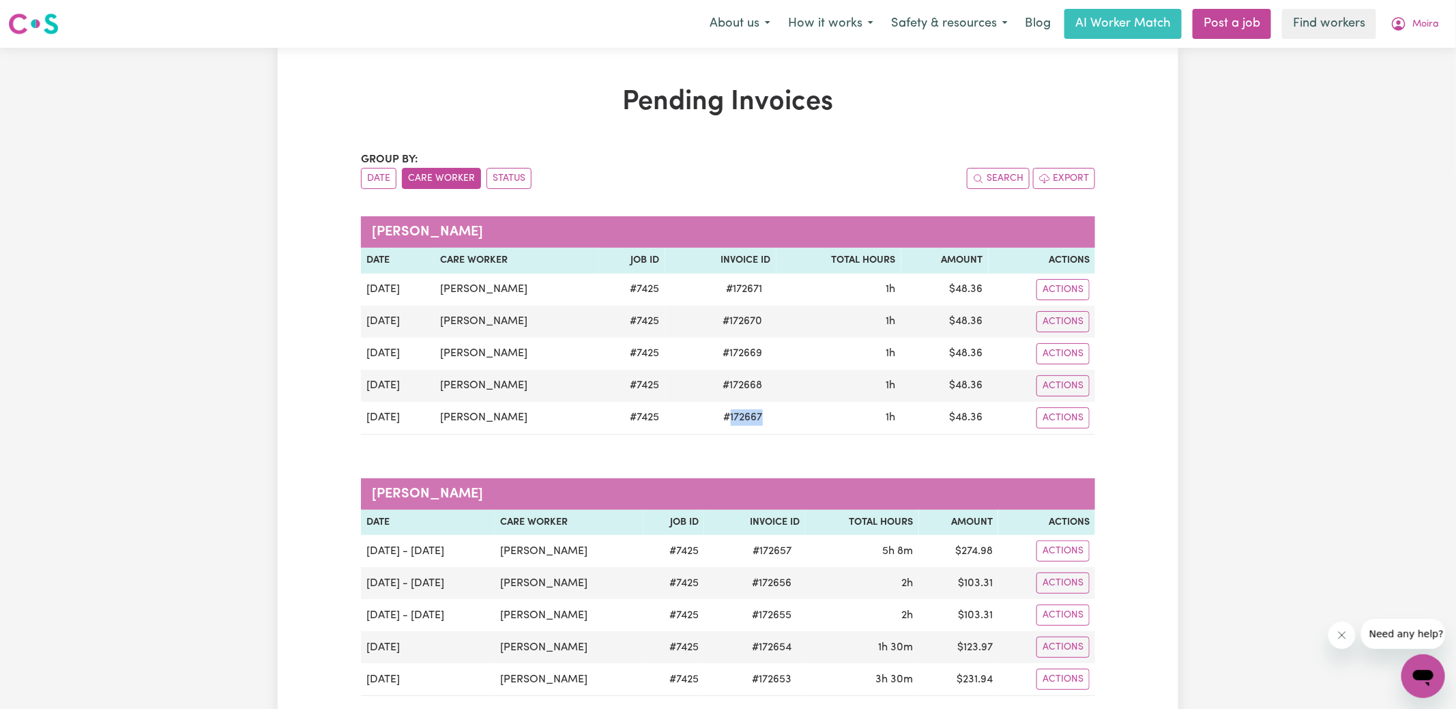
copy span "172667"
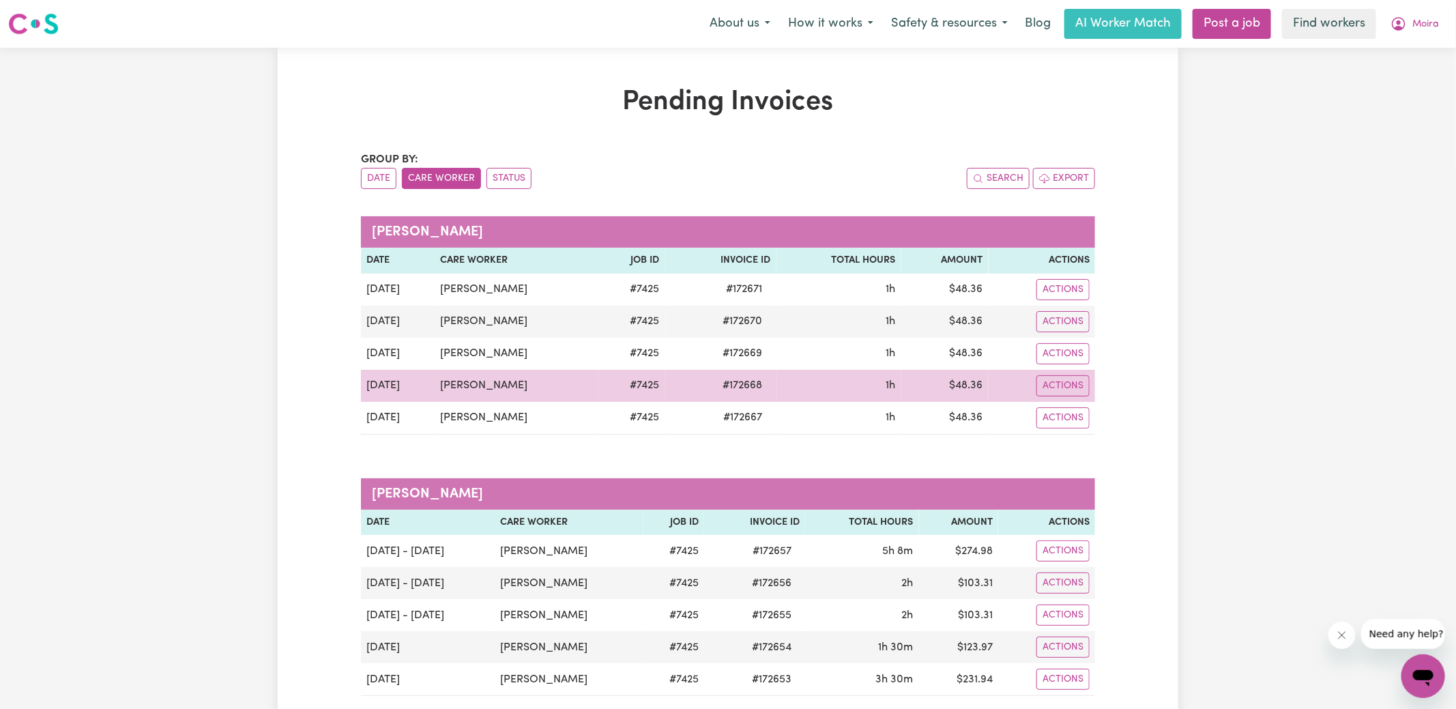
click at [745, 384] on span "# 172668" at bounding box center [743, 385] width 56 height 16
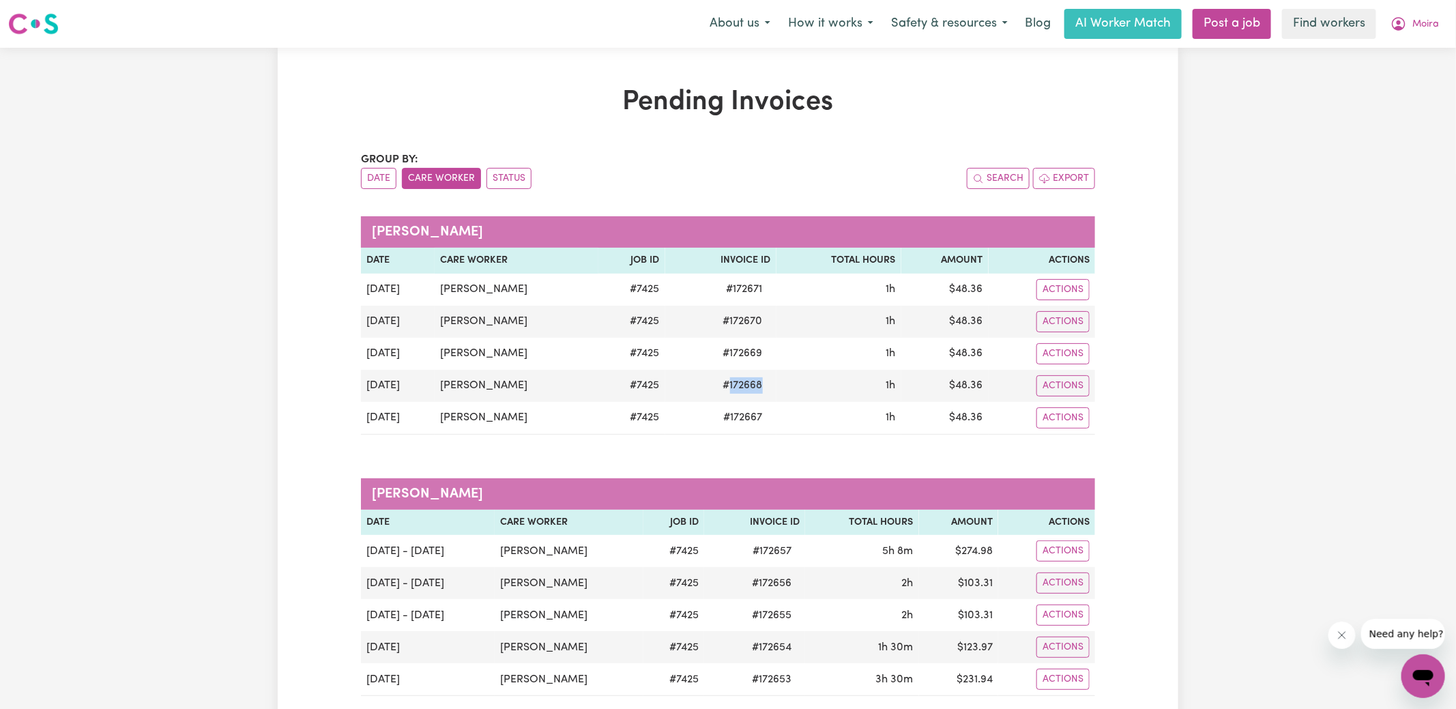
copy span "172668"
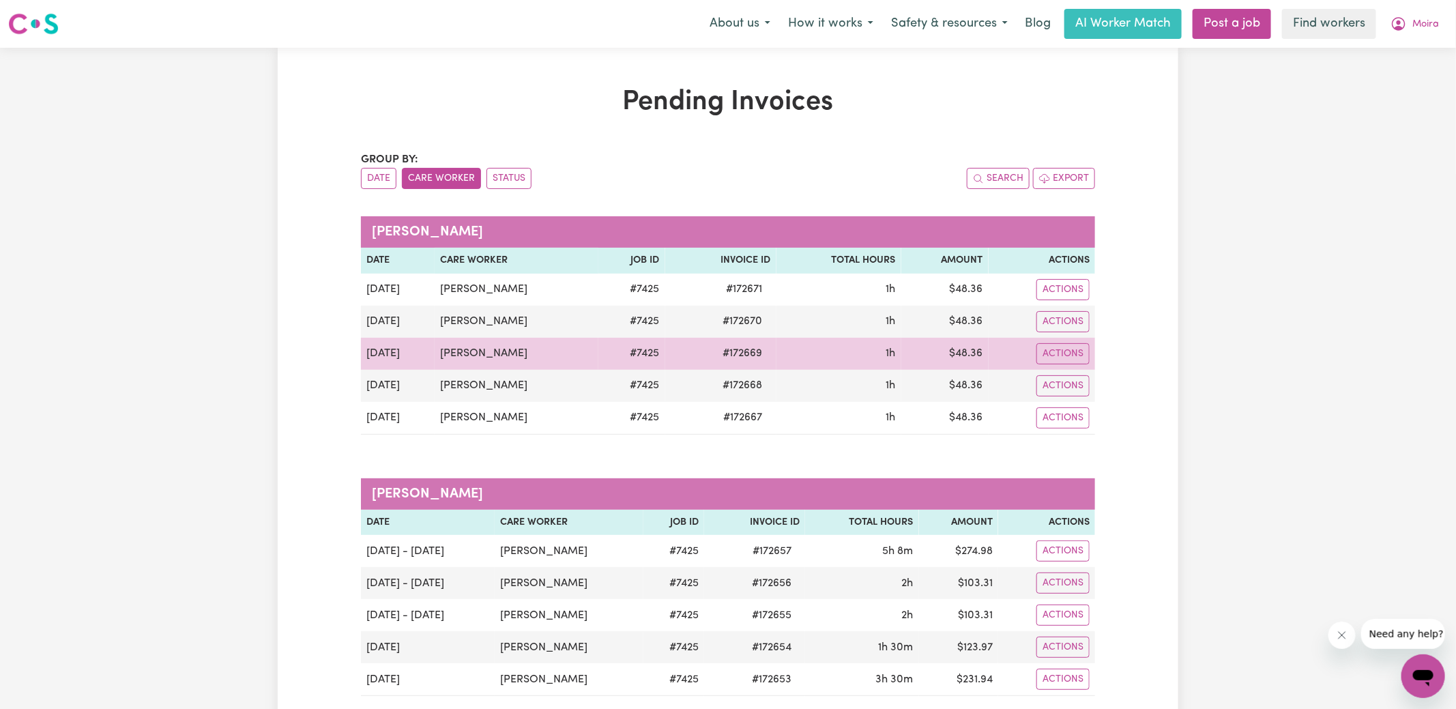
click at [743, 347] on span "# 172669" at bounding box center [743, 353] width 56 height 16
click at [743, 348] on span "# 172669" at bounding box center [743, 353] width 56 height 16
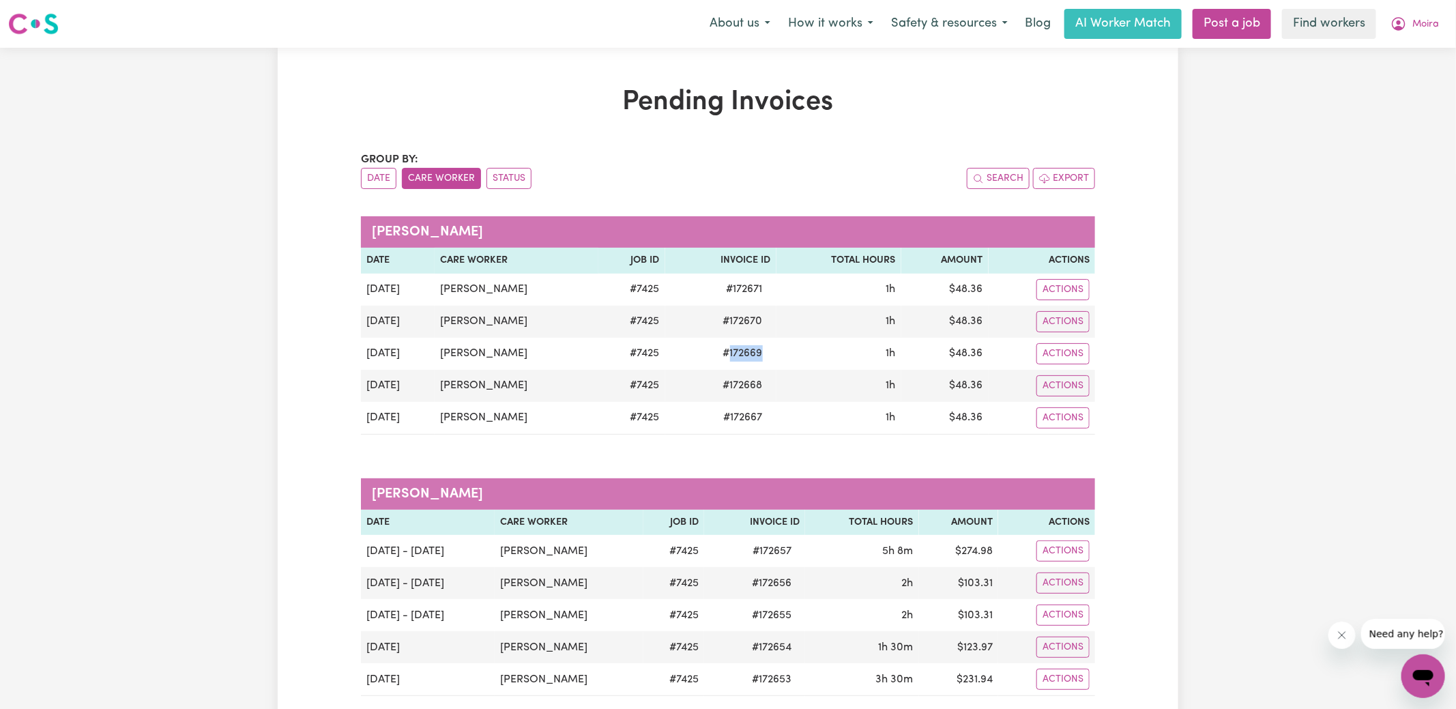
copy span "172669"
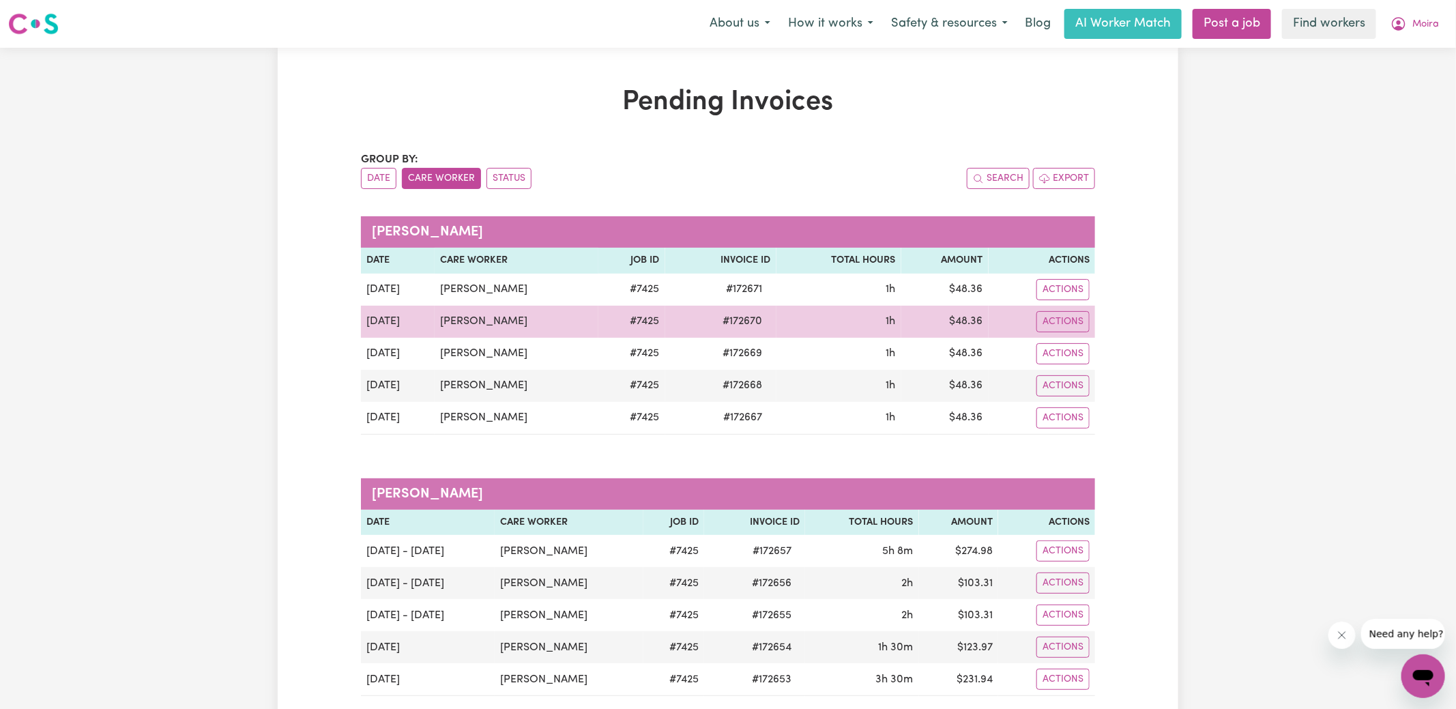
click at [746, 326] on span "# 172670" at bounding box center [743, 321] width 56 height 16
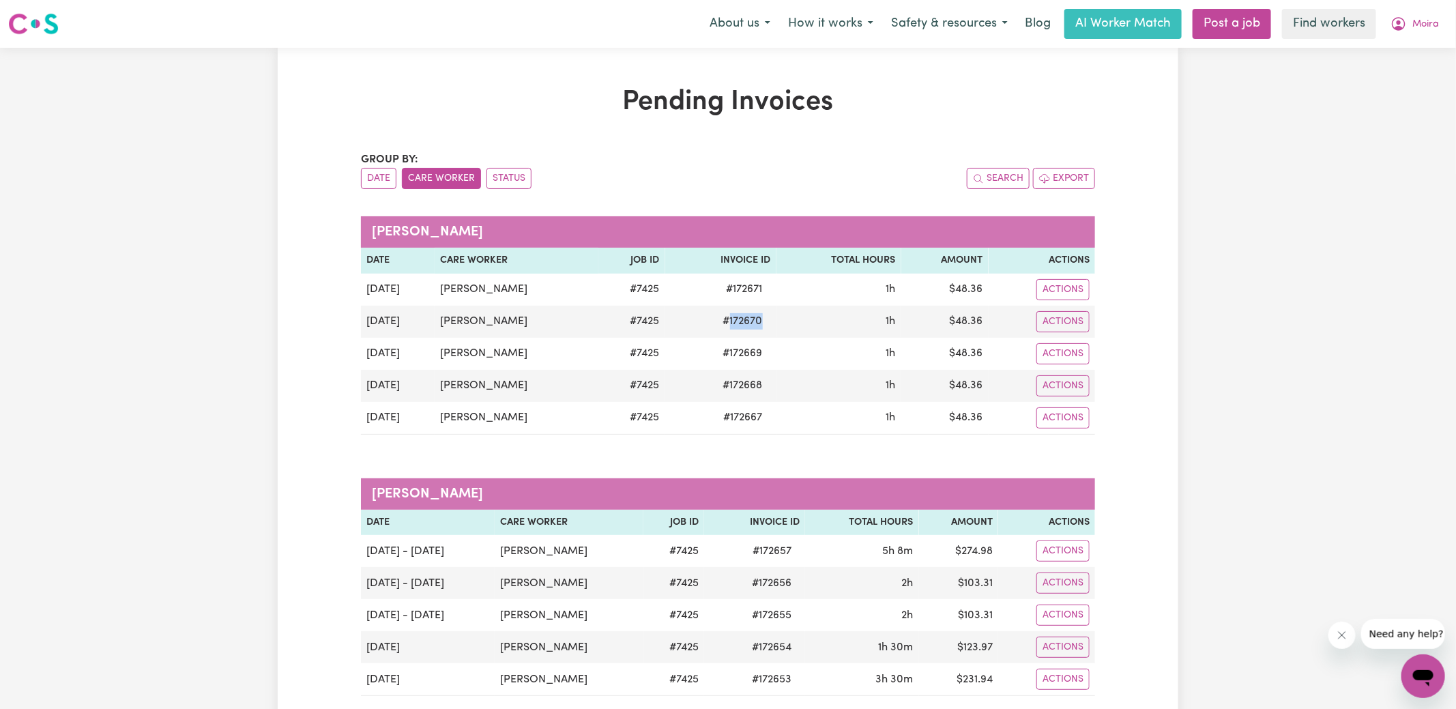
copy span "172670"
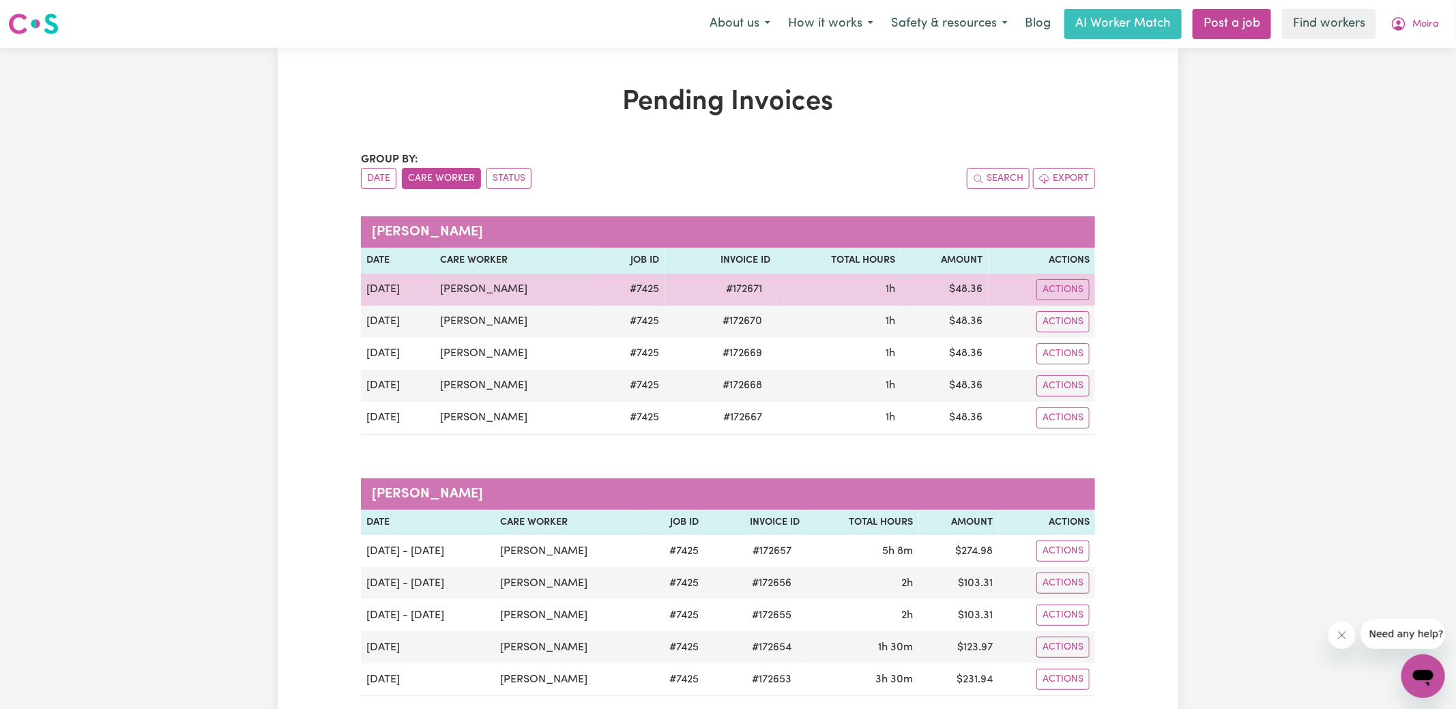
click at [739, 288] on span "# 172671" at bounding box center [745, 289] width 53 height 16
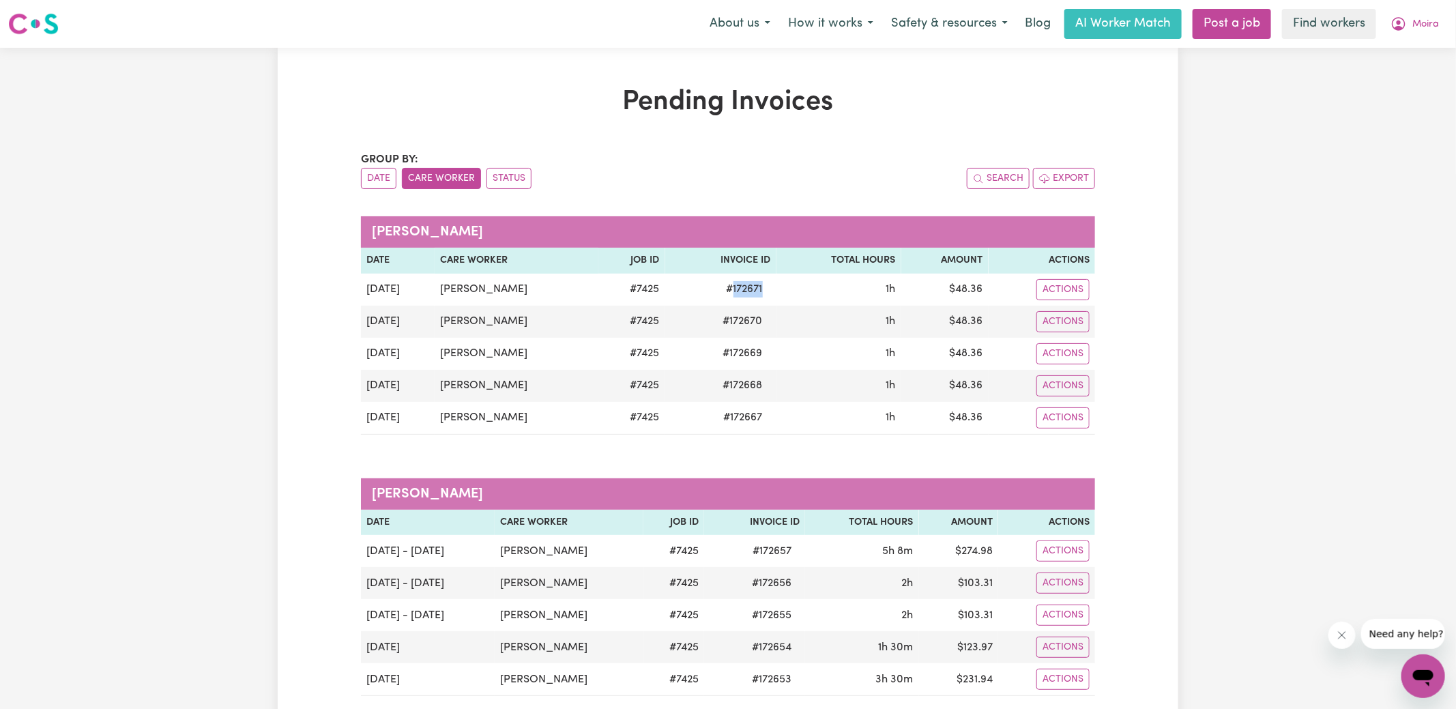
copy span "172671"
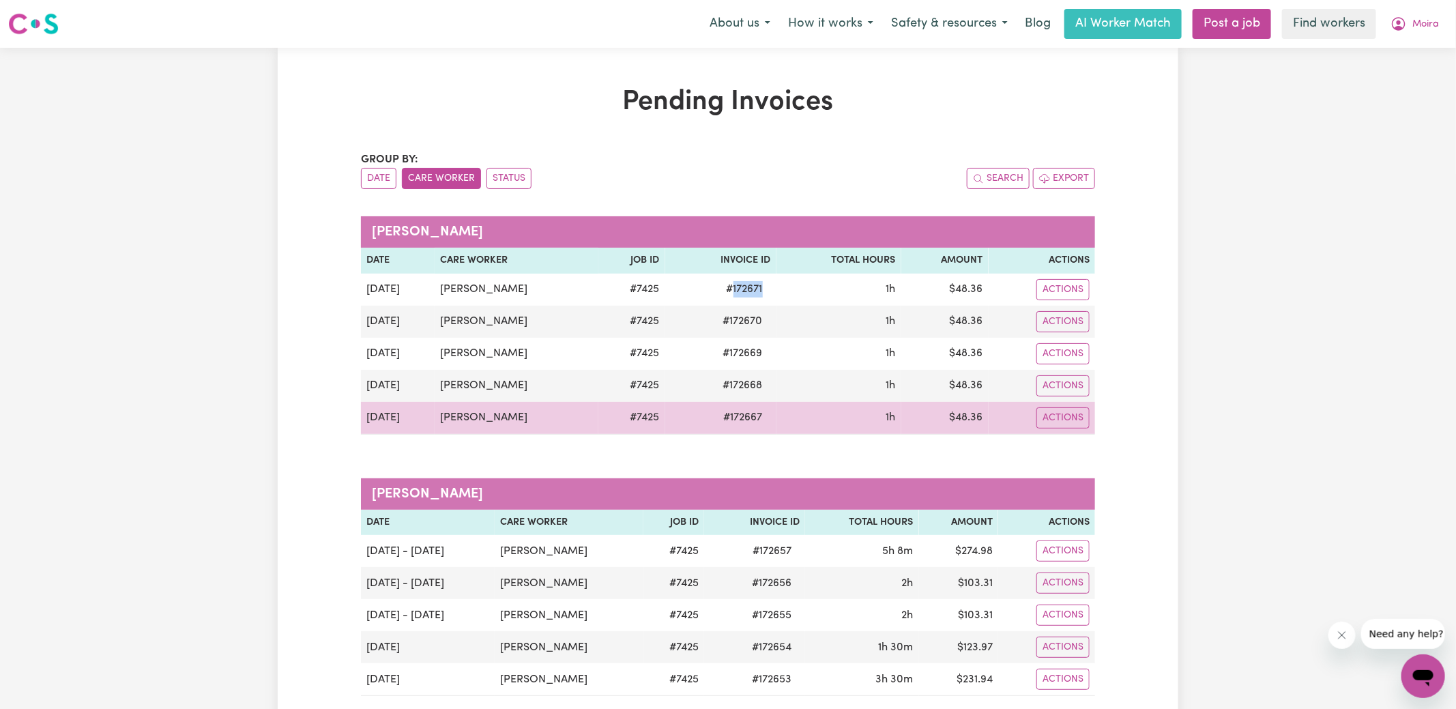
click at [966, 421] on td "$ 48.36" at bounding box center [945, 418] width 87 height 33
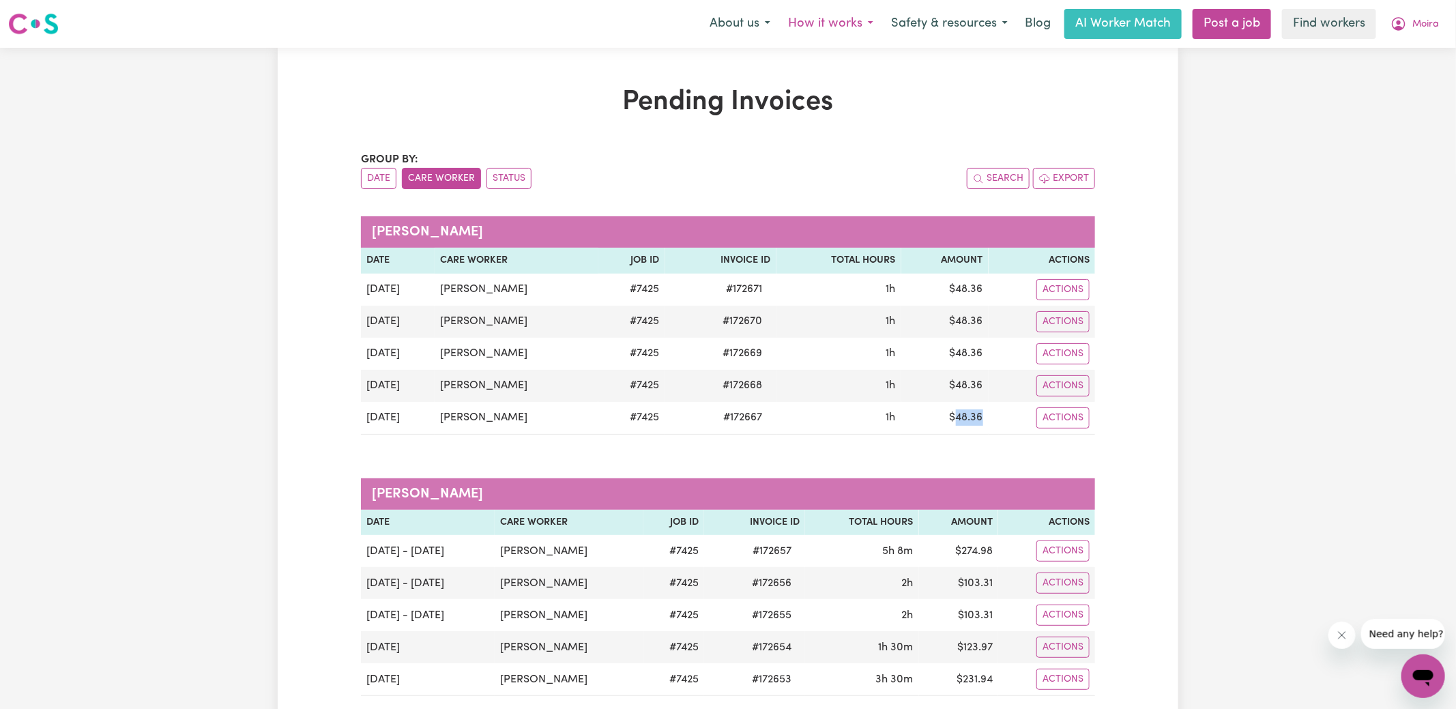
copy td "48.36"
click at [1404, 22] on icon "My Account" at bounding box center [1399, 24] width 16 height 16
click at [1394, 84] on link "Logout" at bounding box center [1394, 79] width 108 height 26
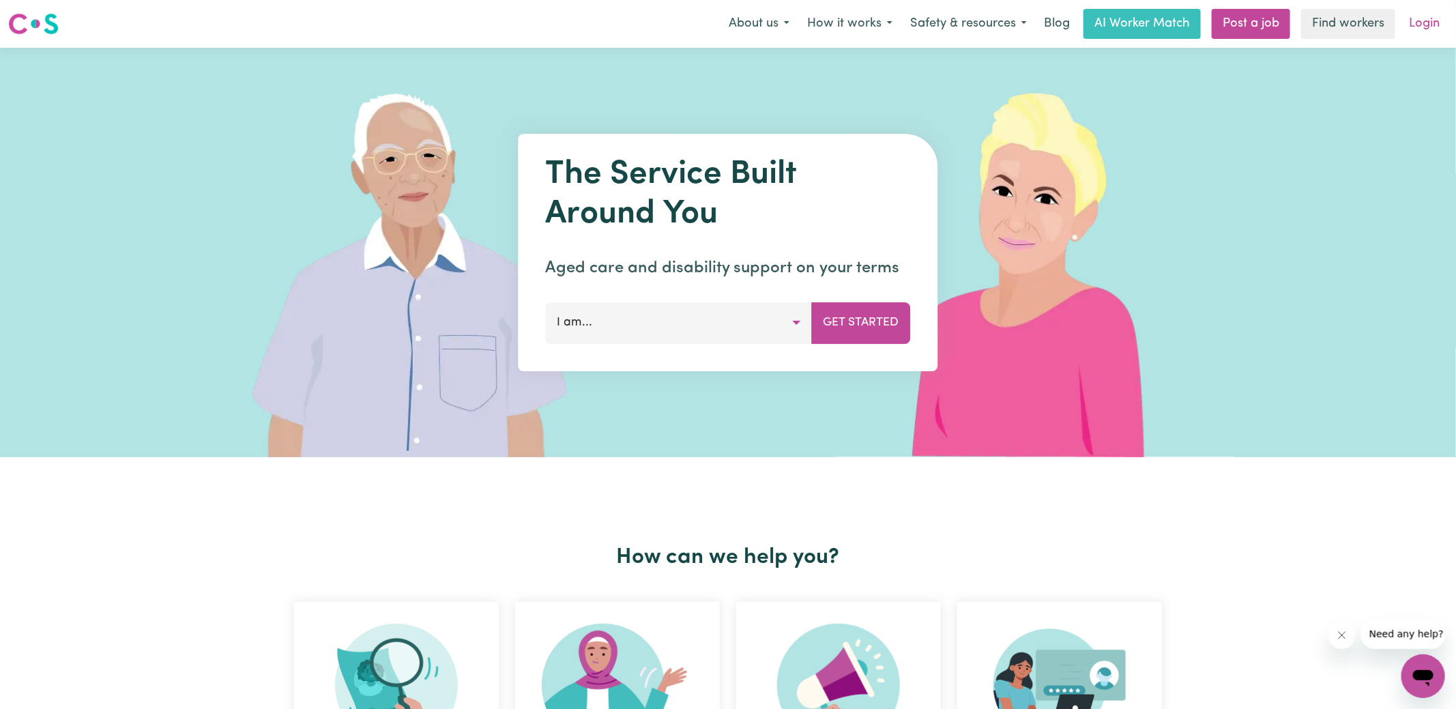
click at [1420, 33] on link "Login" at bounding box center [1424, 24] width 47 height 30
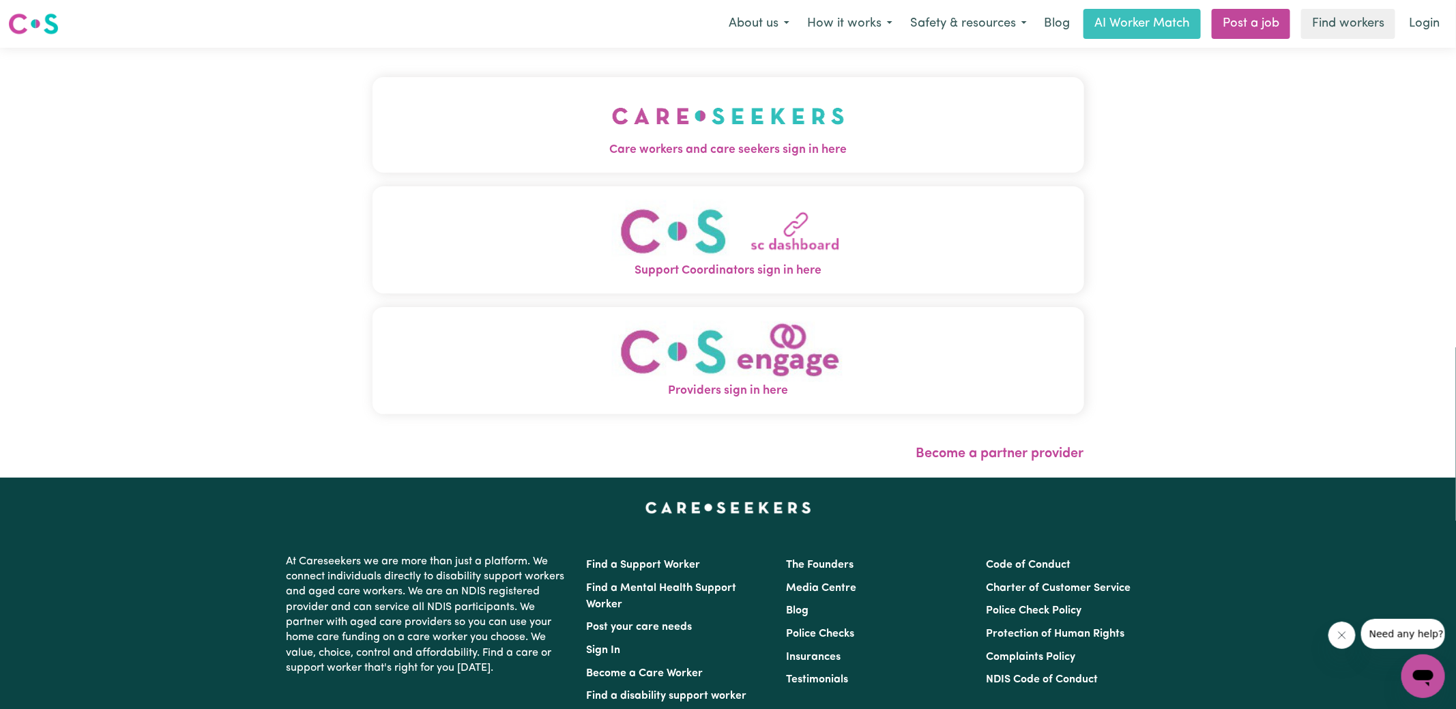
click at [710, 151] on span "Care workers and care seekers sign in here" at bounding box center [729, 150] width 712 height 18
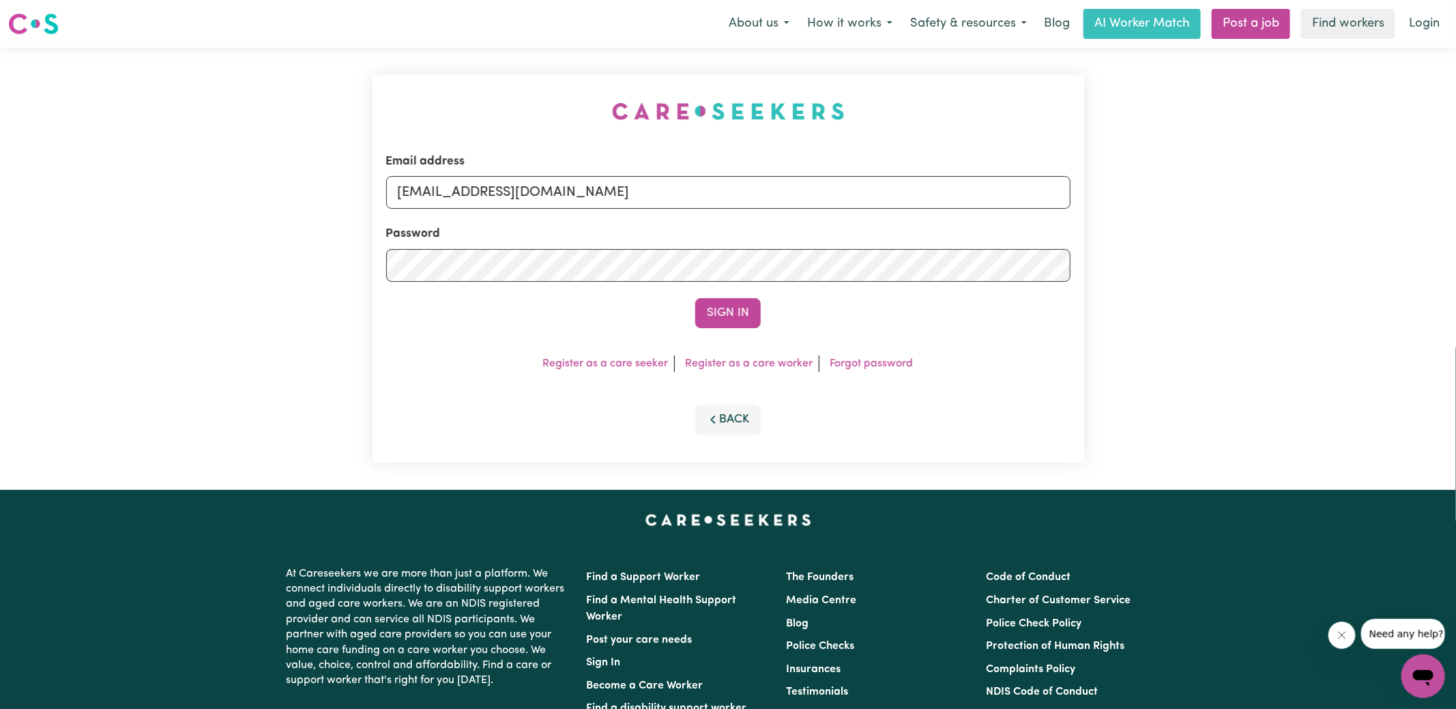
click at [440, 133] on div "Email address [EMAIL_ADDRESS][DOMAIN_NAME] Password Sign In Register as a care …" at bounding box center [728, 269] width 728 height 442
drag, startPoint x: 467, startPoint y: 195, endPoint x: 1322, endPoint y: 259, distance: 857.5
click at [1322, 259] on div "Email address [EMAIL_ADDRESS][DOMAIN_NAME] Password Sign In Register as a care …" at bounding box center [728, 269] width 1456 height 442
type input "[EMAIL_ADDRESS][DOMAIN_NAME]"
click at [695, 298] on button "Sign In" at bounding box center [728, 313] width 66 height 30
